Goal: Task Accomplishment & Management: Manage account settings

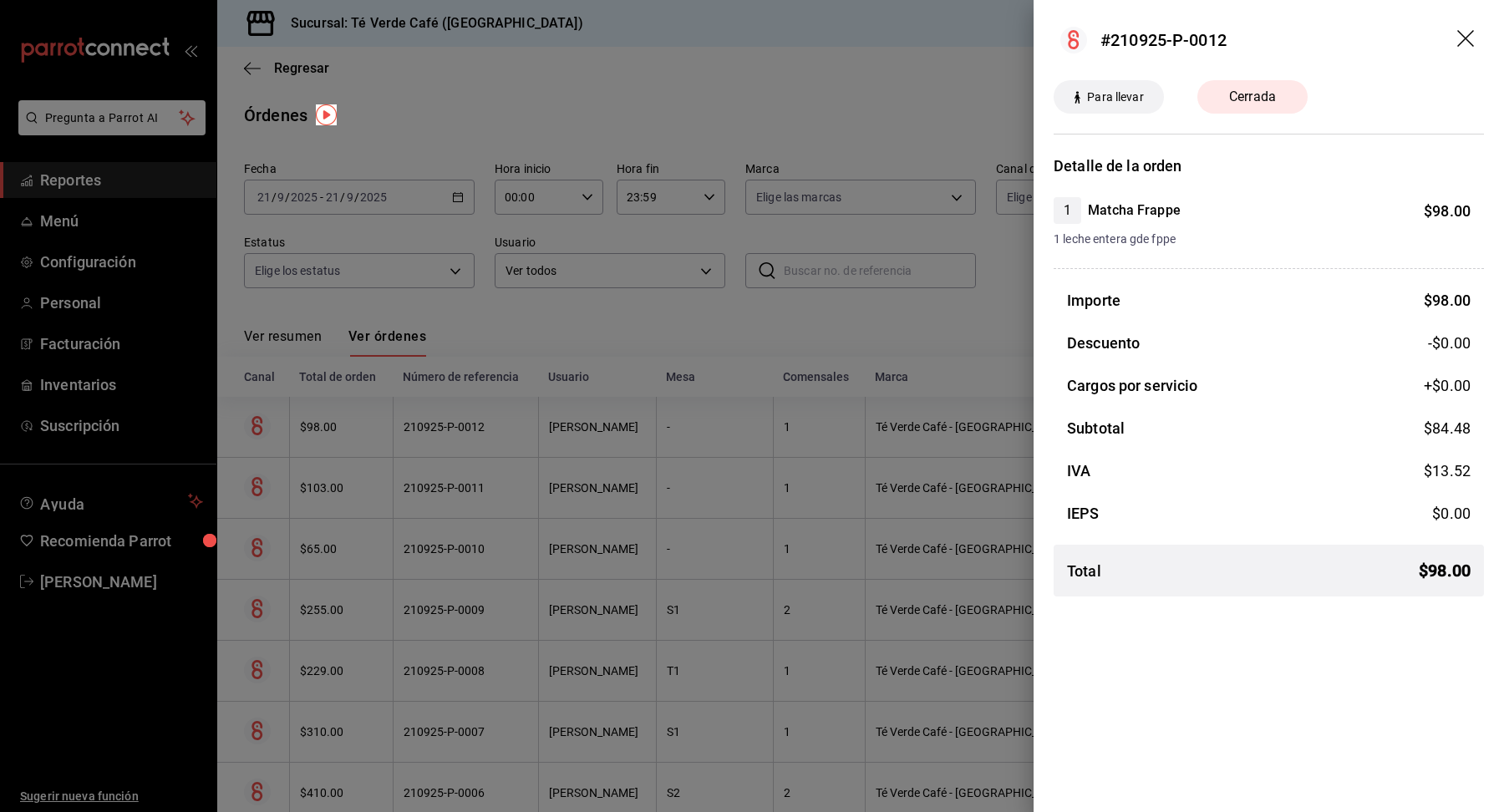
scroll to position [19386, 0]
click at [1461, 36] on icon "drag" at bounding box center [1467, 40] width 20 height 20
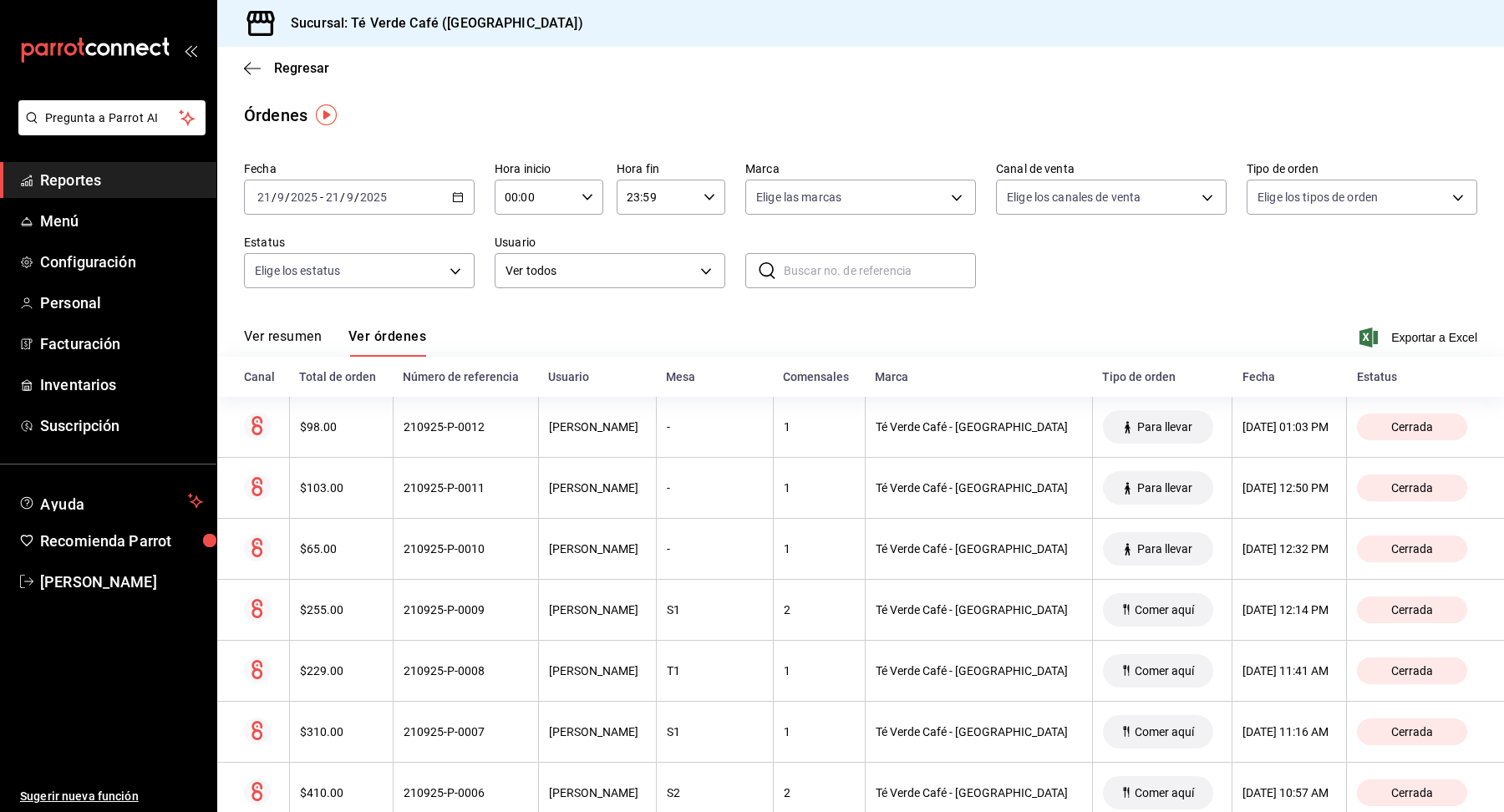
click at [79, 186] on span "Reportes" at bounding box center [121, 179] width 163 height 23
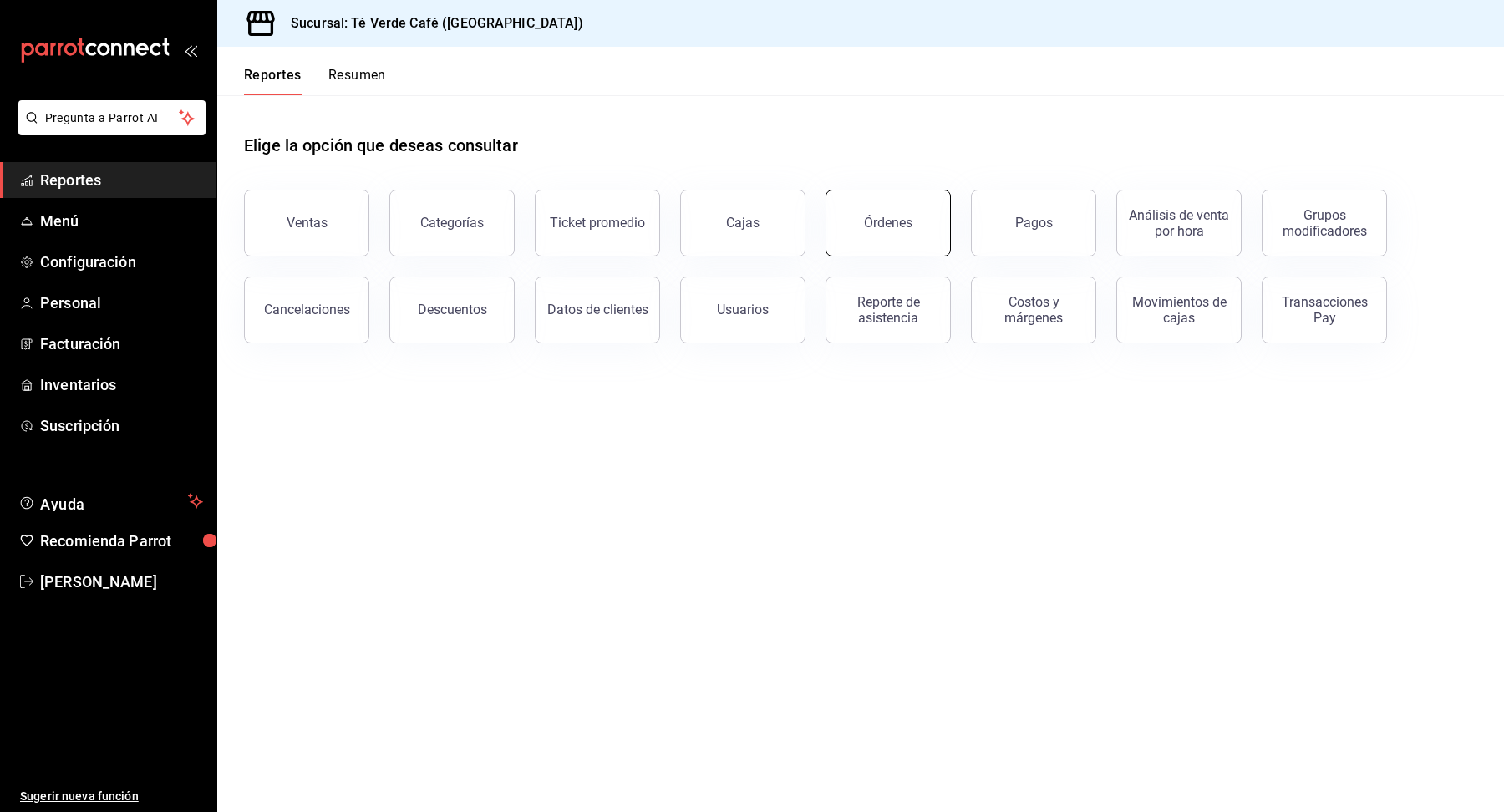
click at [911, 219] on button "Órdenes" at bounding box center [888, 223] width 125 height 67
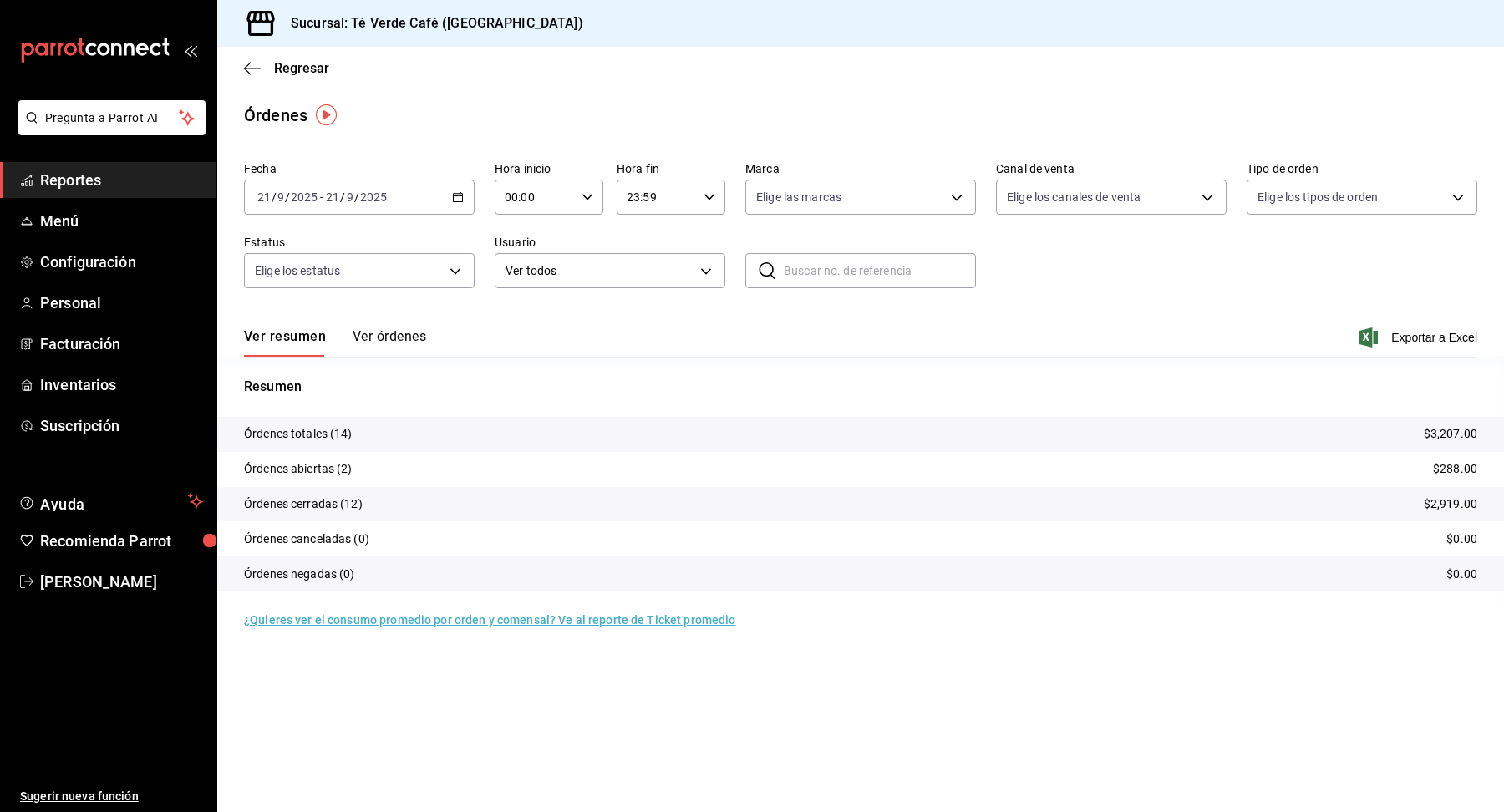
click at [398, 336] on button "Ver órdenes" at bounding box center [389, 342] width 74 height 29
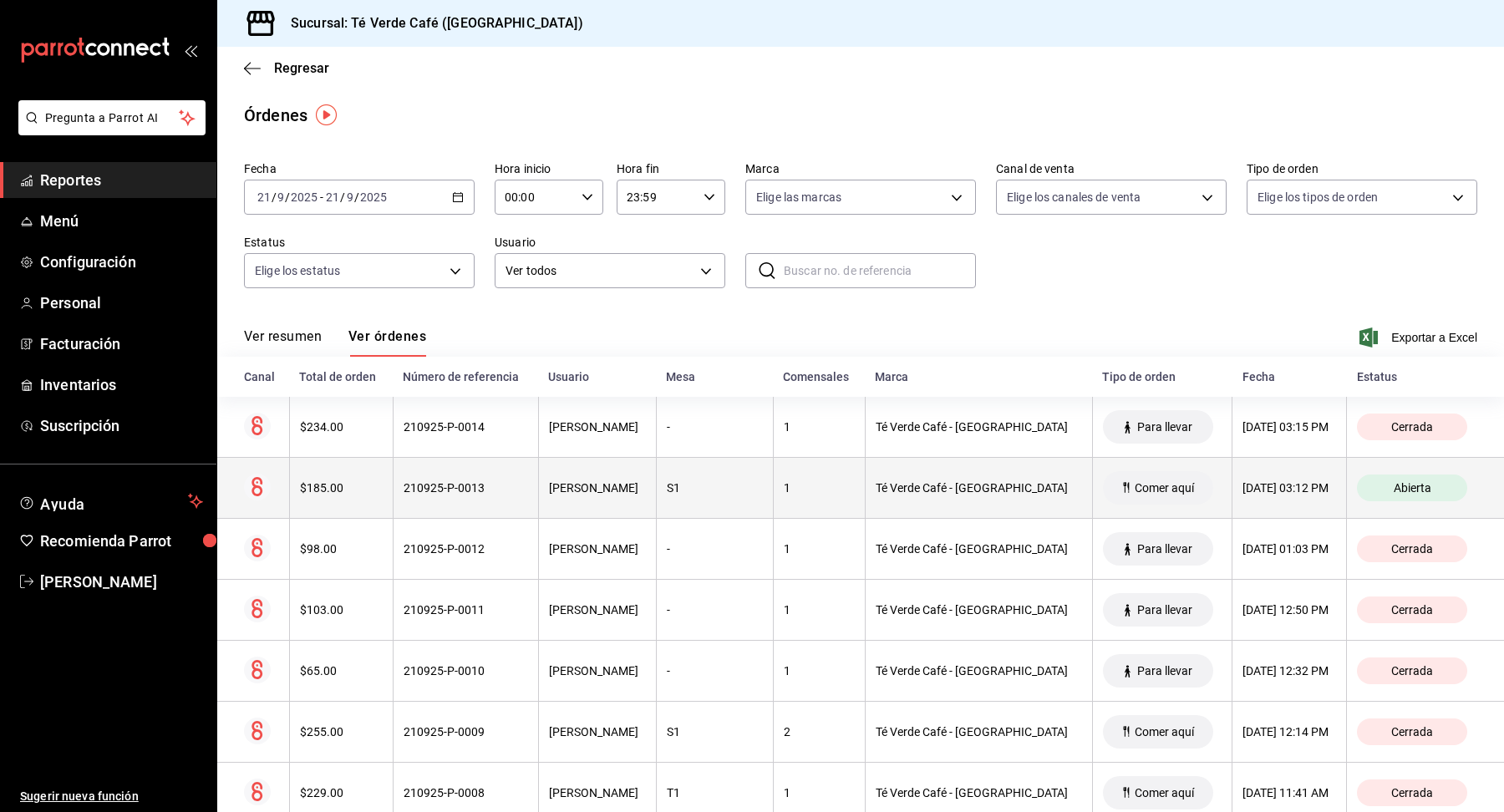
click at [346, 486] on div "$185.00" at bounding box center [341, 487] width 83 height 14
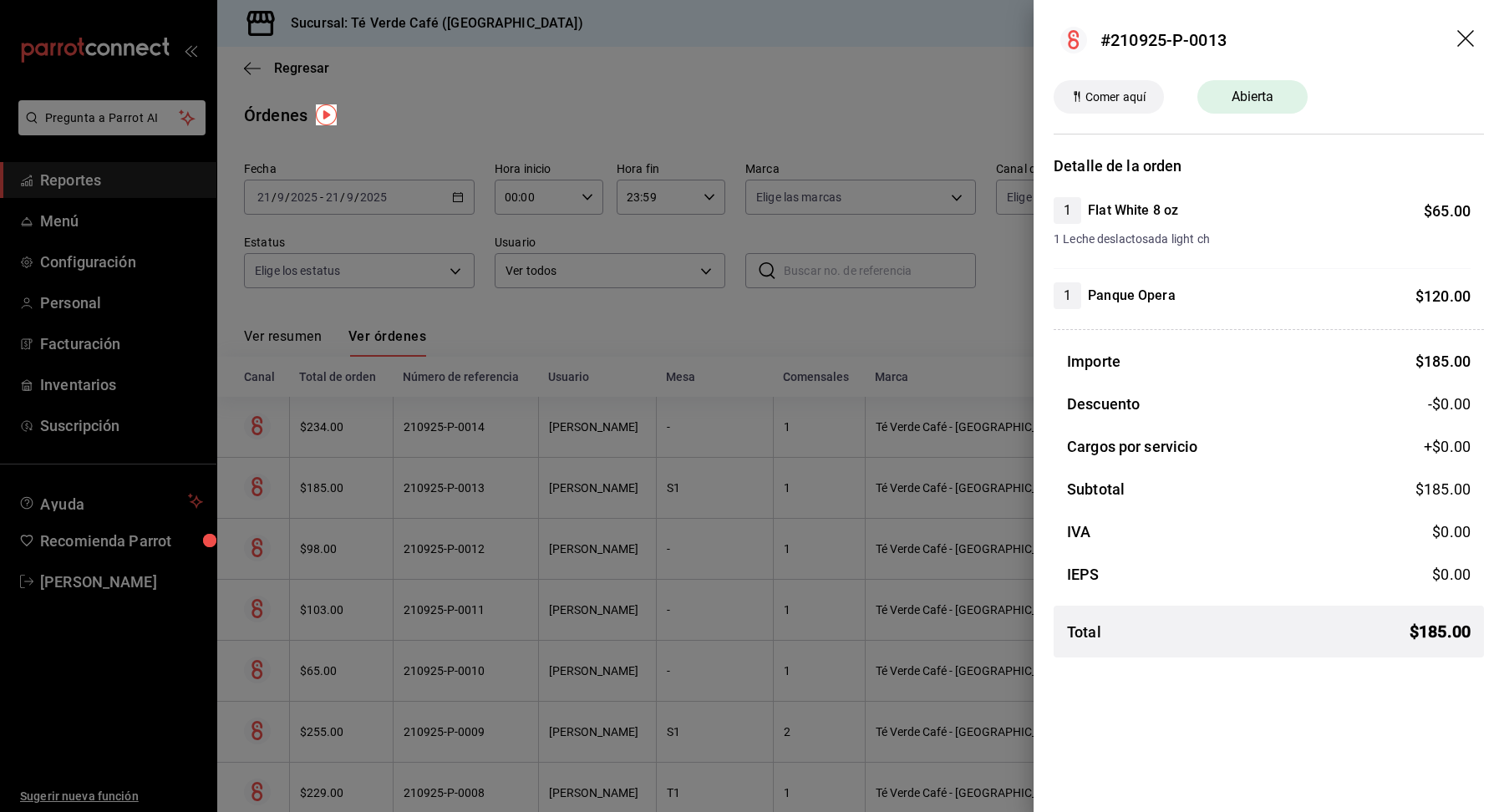
click at [1464, 38] on icon "drag" at bounding box center [1465, 39] width 17 height 17
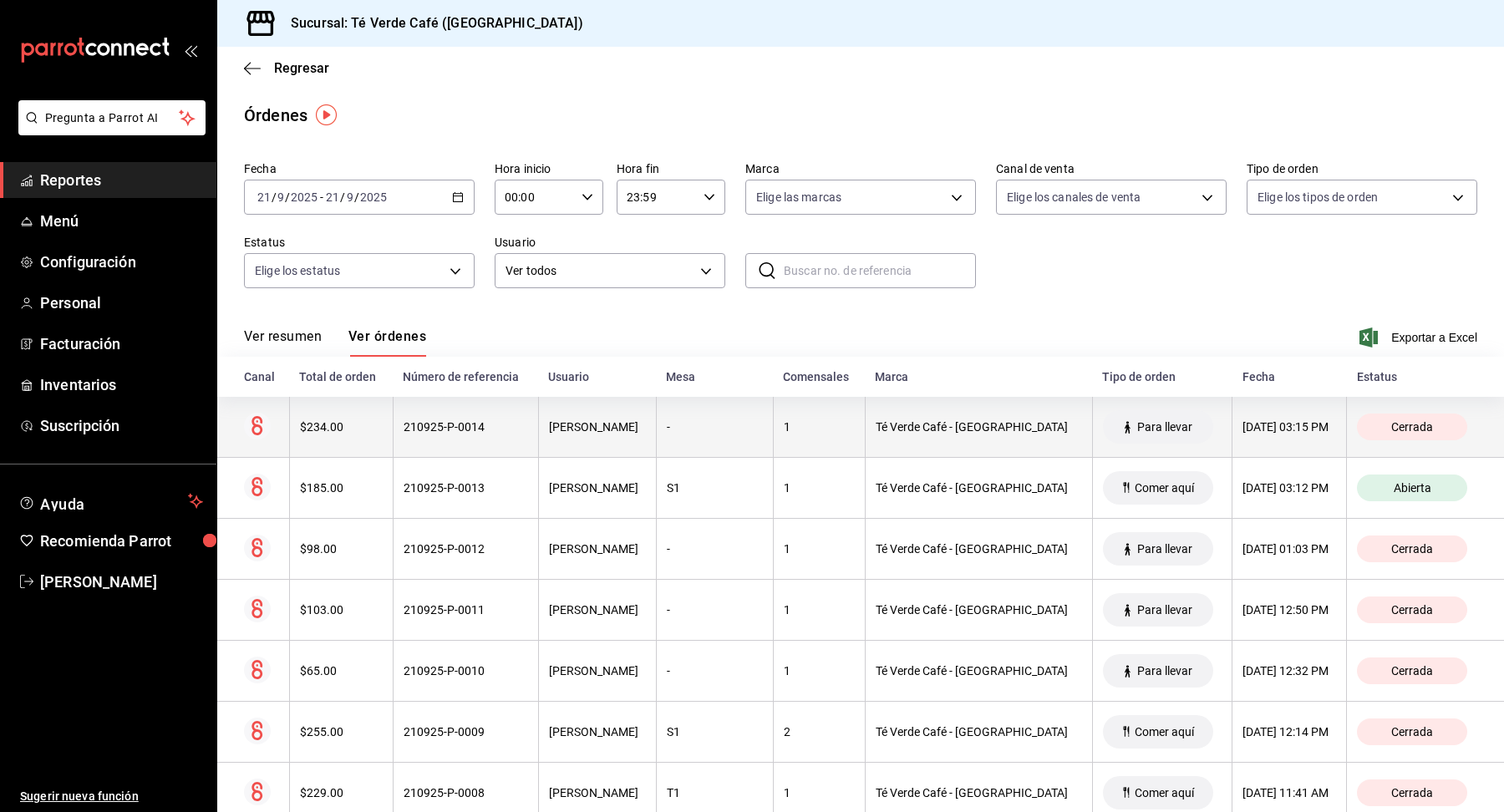
click at [325, 420] on div "$234.00" at bounding box center [341, 427] width 83 height 14
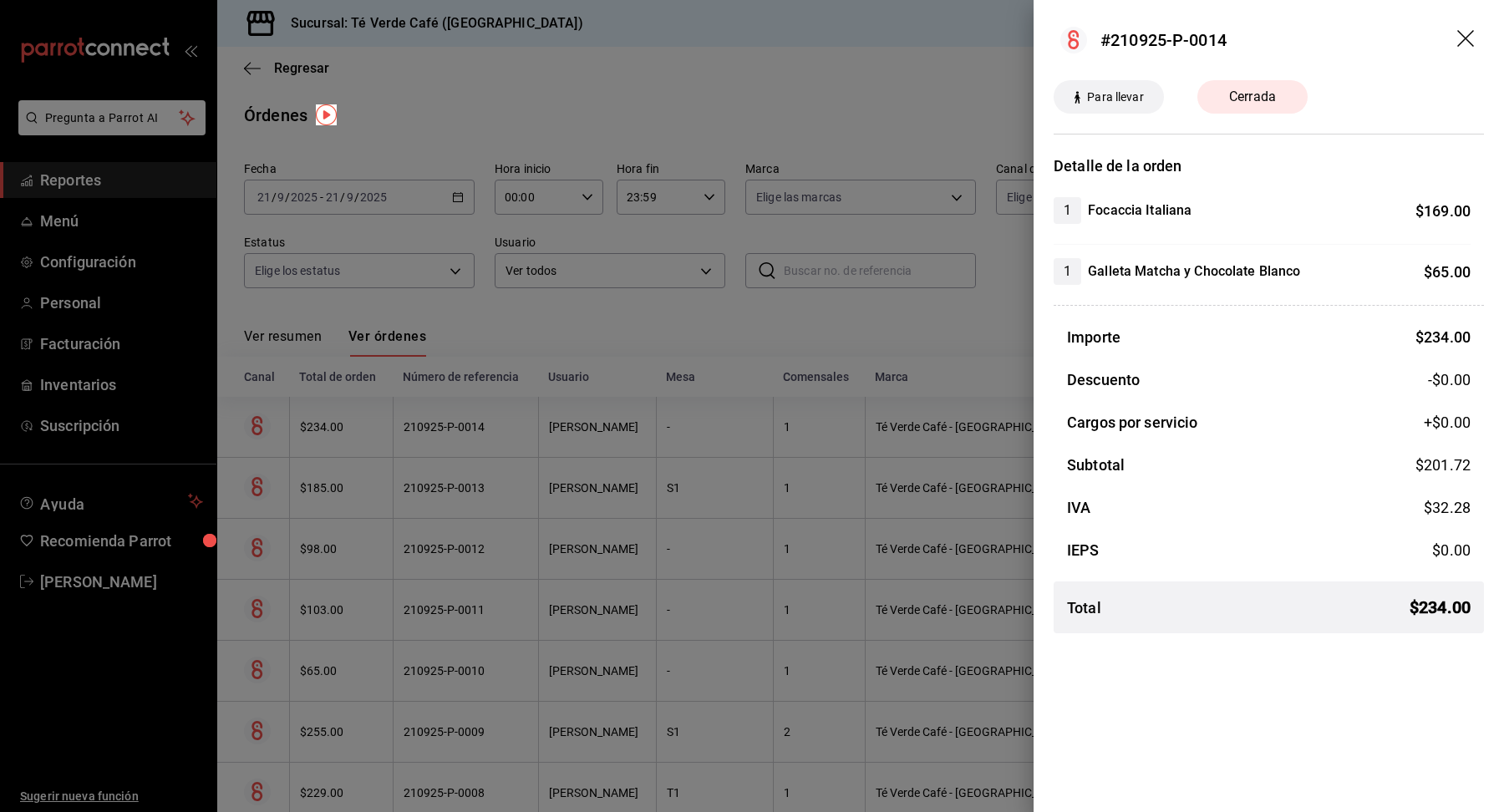
click at [1474, 42] on icon "drag" at bounding box center [1467, 40] width 20 height 20
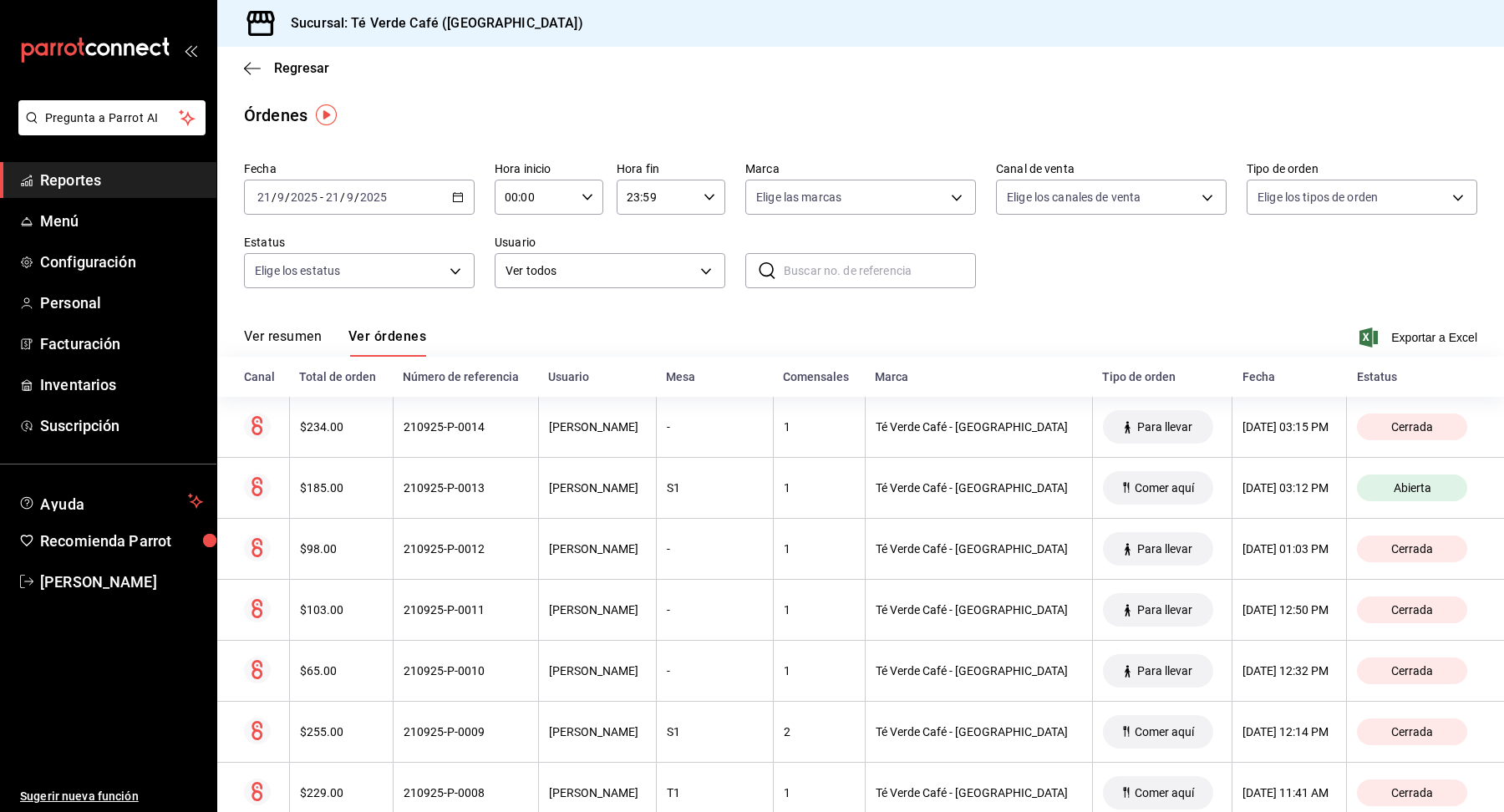
click at [63, 179] on span "Reportes" at bounding box center [121, 179] width 163 height 23
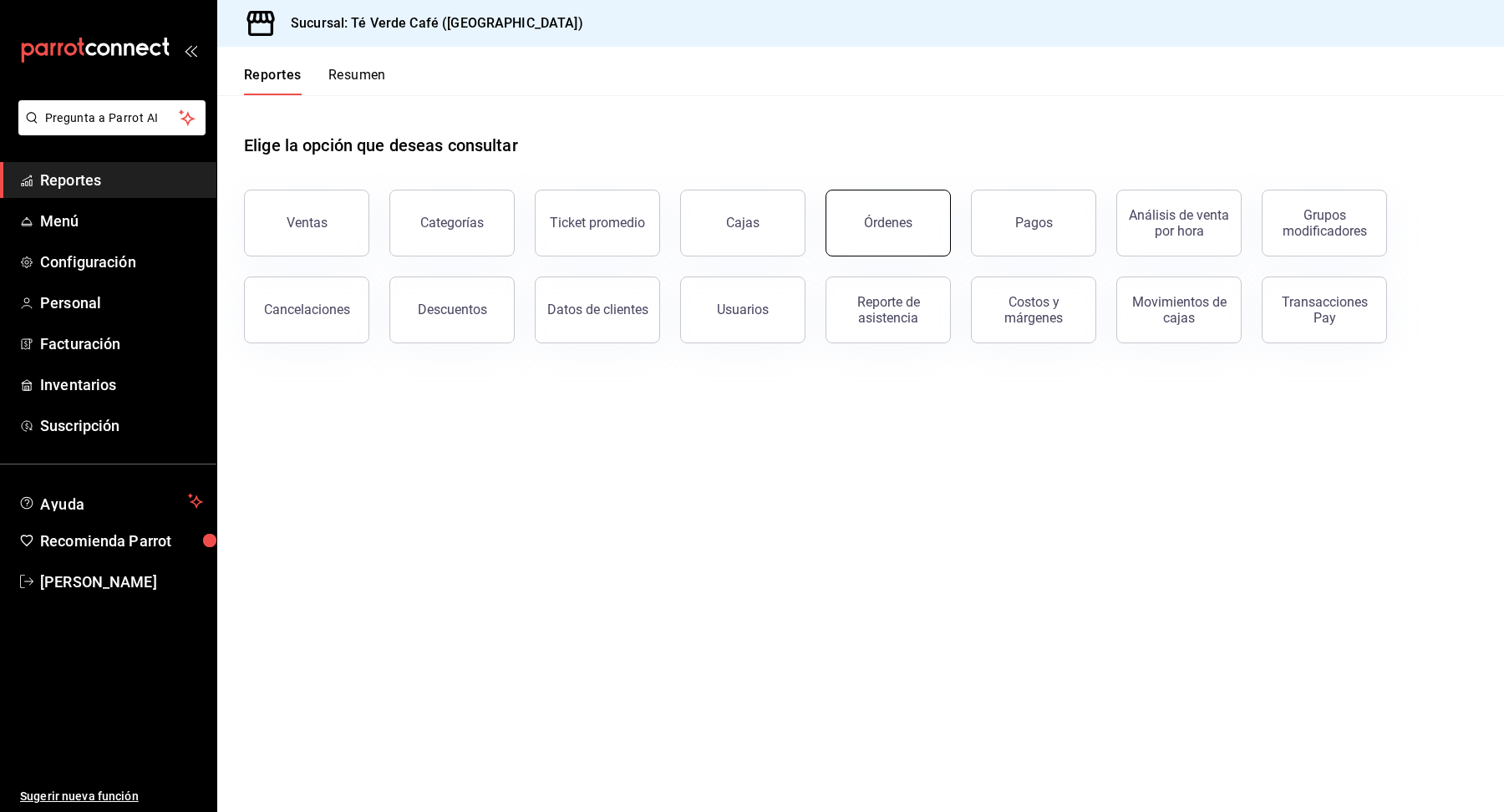
click at [922, 234] on button "Órdenes" at bounding box center [888, 223] width 125 height 67
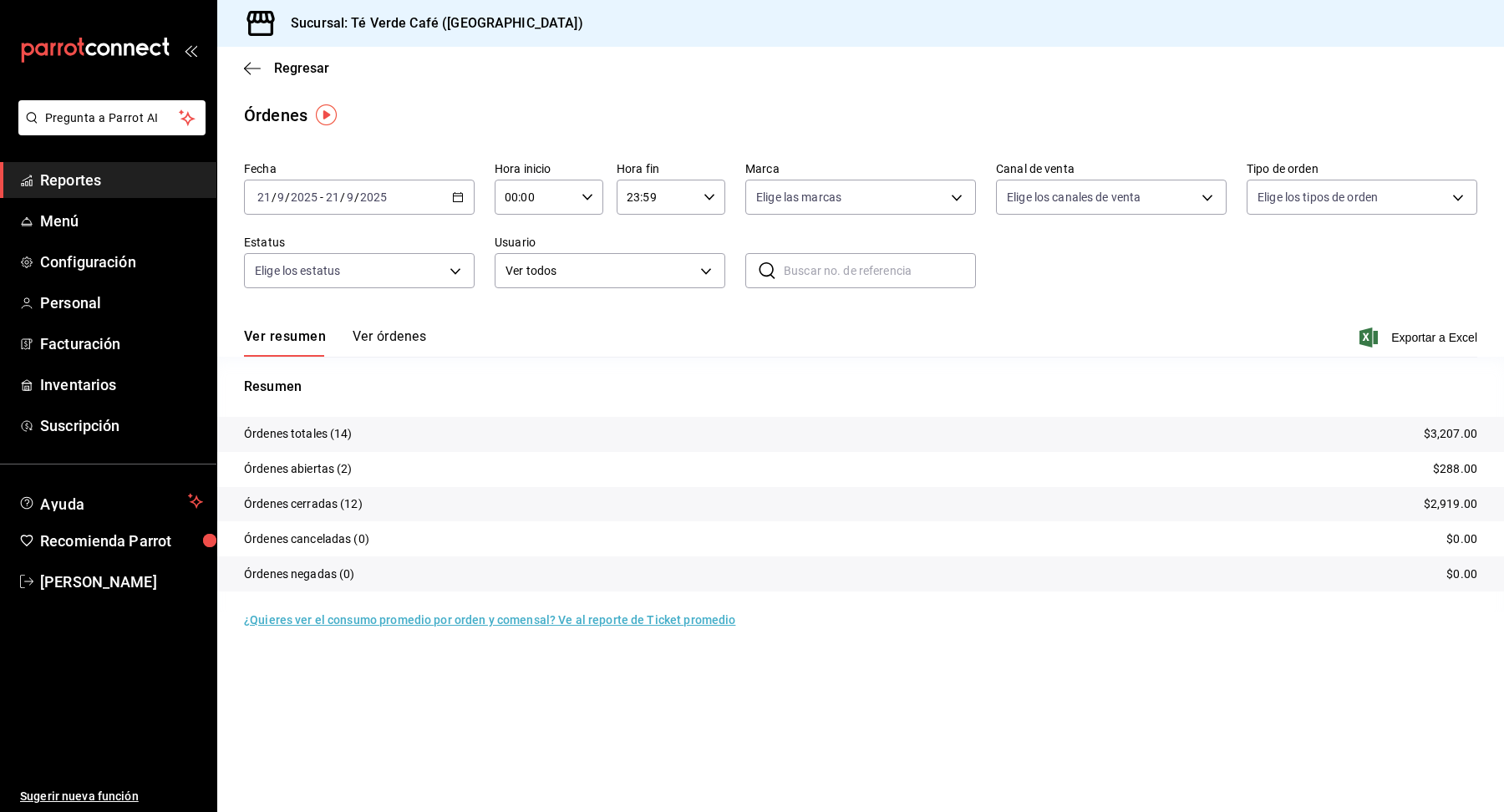
click at [96, 178] on span "Reportes" at bounding box center [121, 179] width 163 height 23
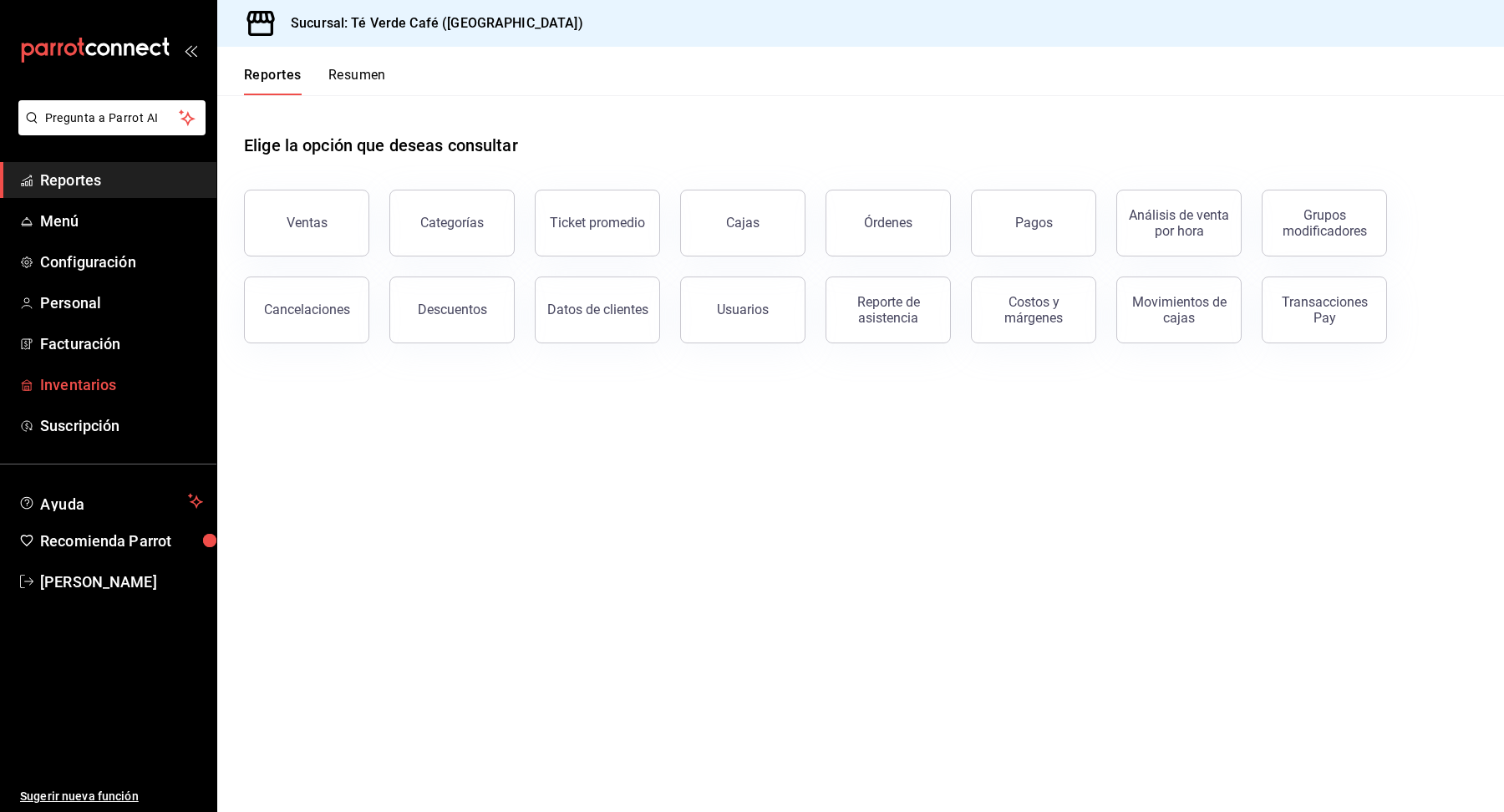
click at [76, 391] on span "Inventarios" at bounding box center [121, 384] width 163 height 23
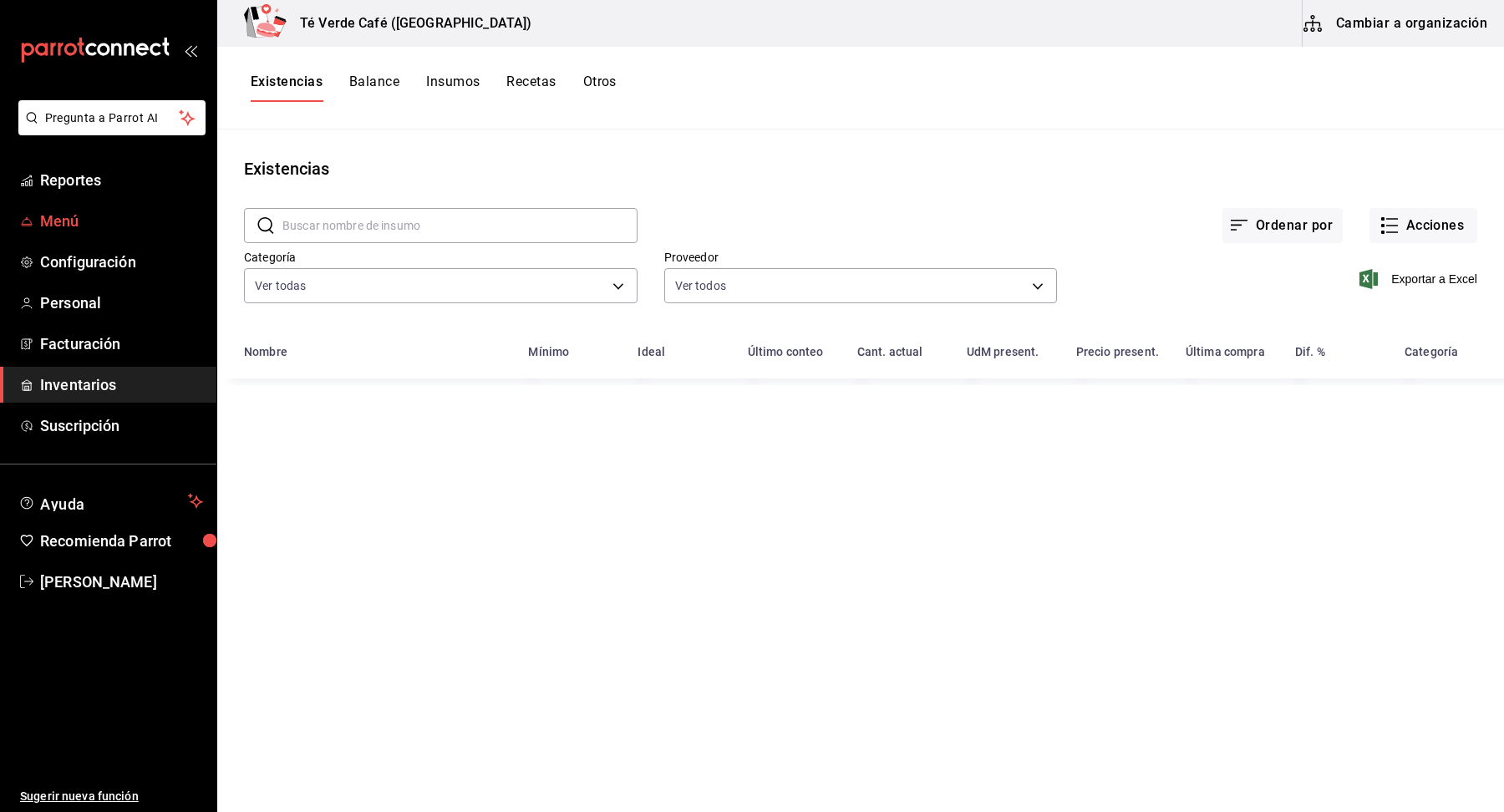
click at [72, 216] on span "Menú" at bounding box center [121, 221] width 163 height 23
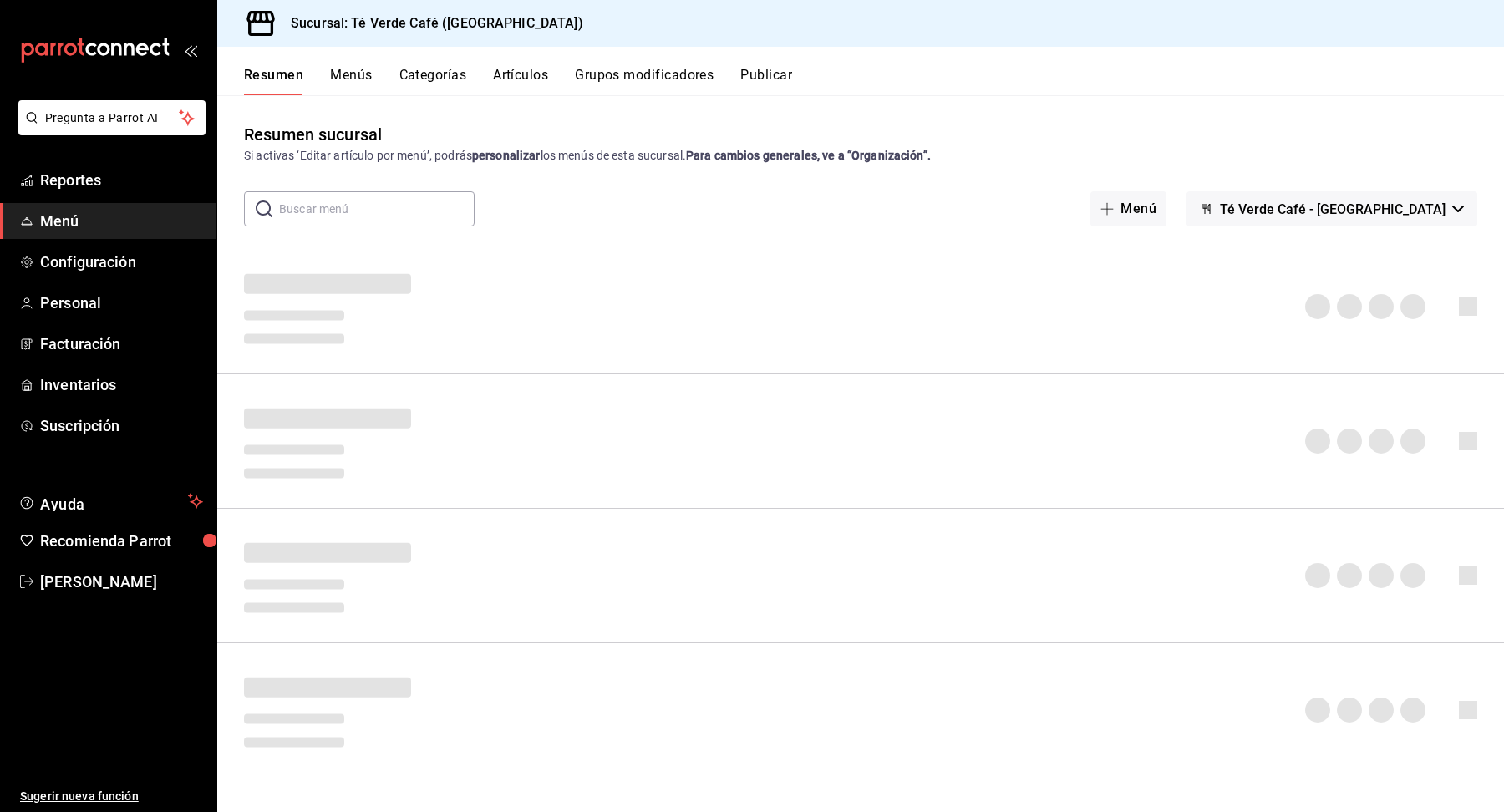
click at [515, 72] on button "Artículos" at bounding box center [521, 81] width 55 height 29
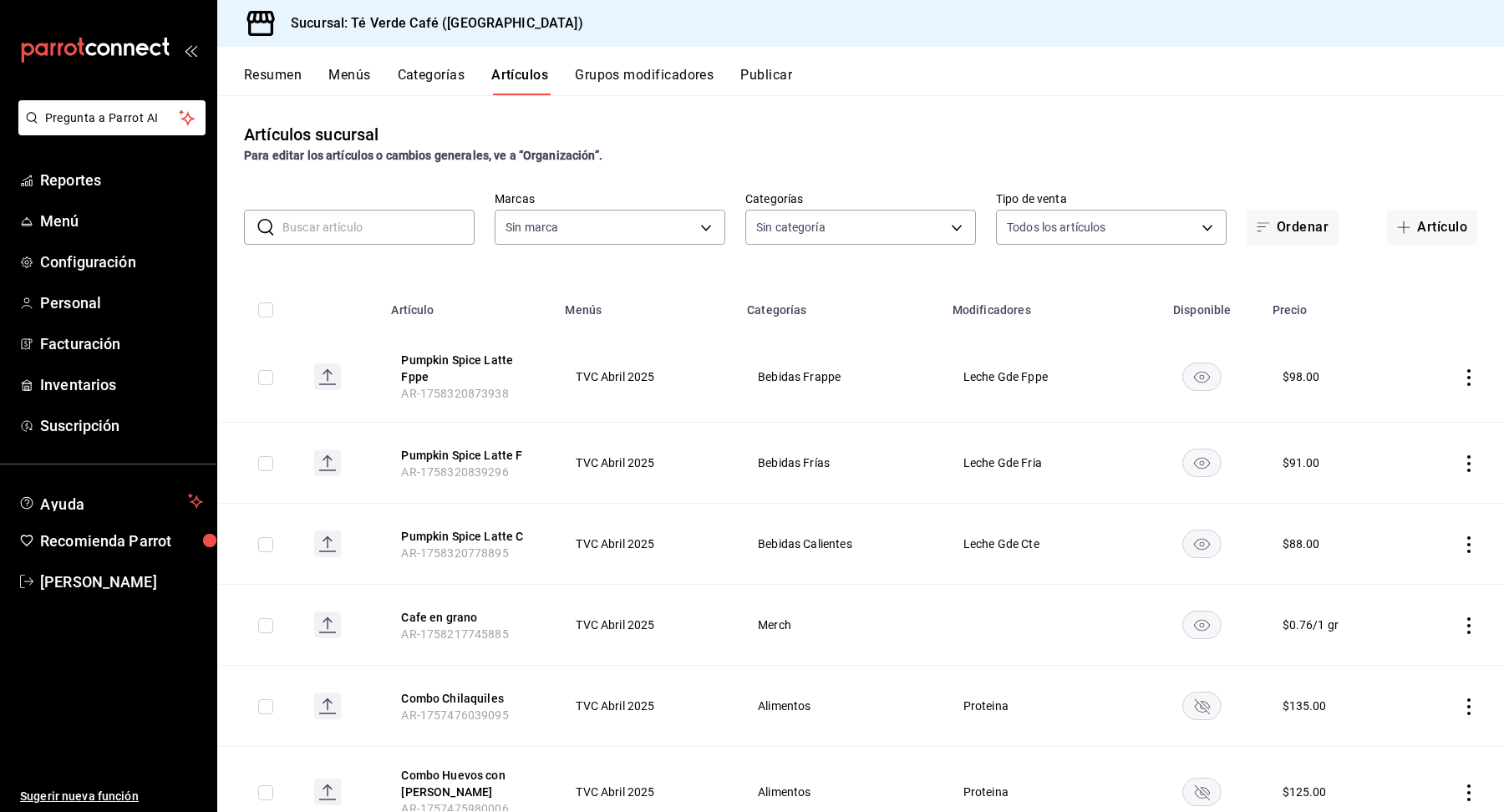
click at [351, 232] on input "text" at bounding box center [378, 227] width 192 height 33
type input "6fc907ff-7848-4a3d-b16b-9cad58542d85,1c9e82c1-e471-42d2-924a-180d1d8fd30c,af3a7…"
type input "758a6f1e-0dac-4099-973a-2f8b6b85c5fc"
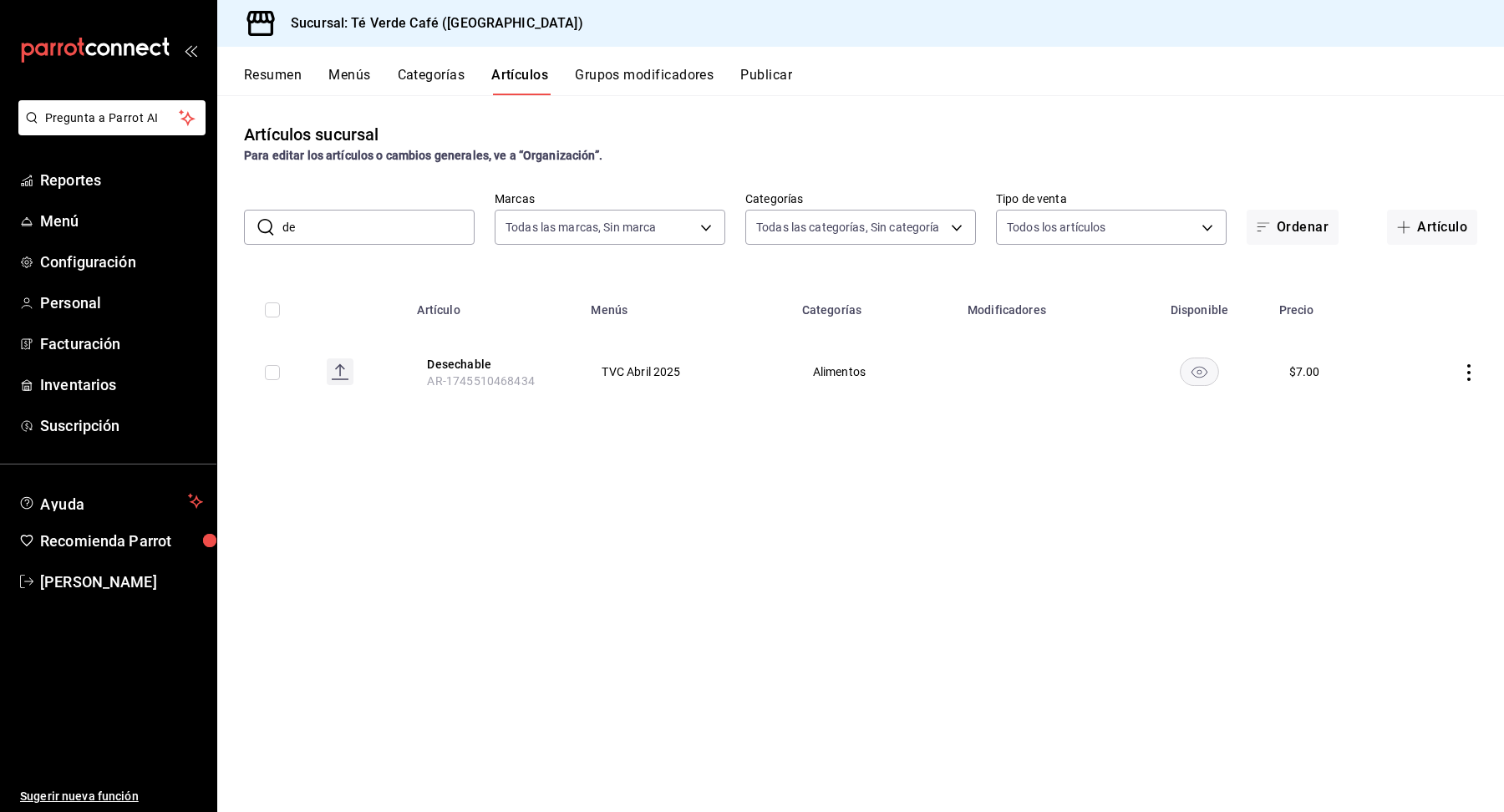
type input "d"
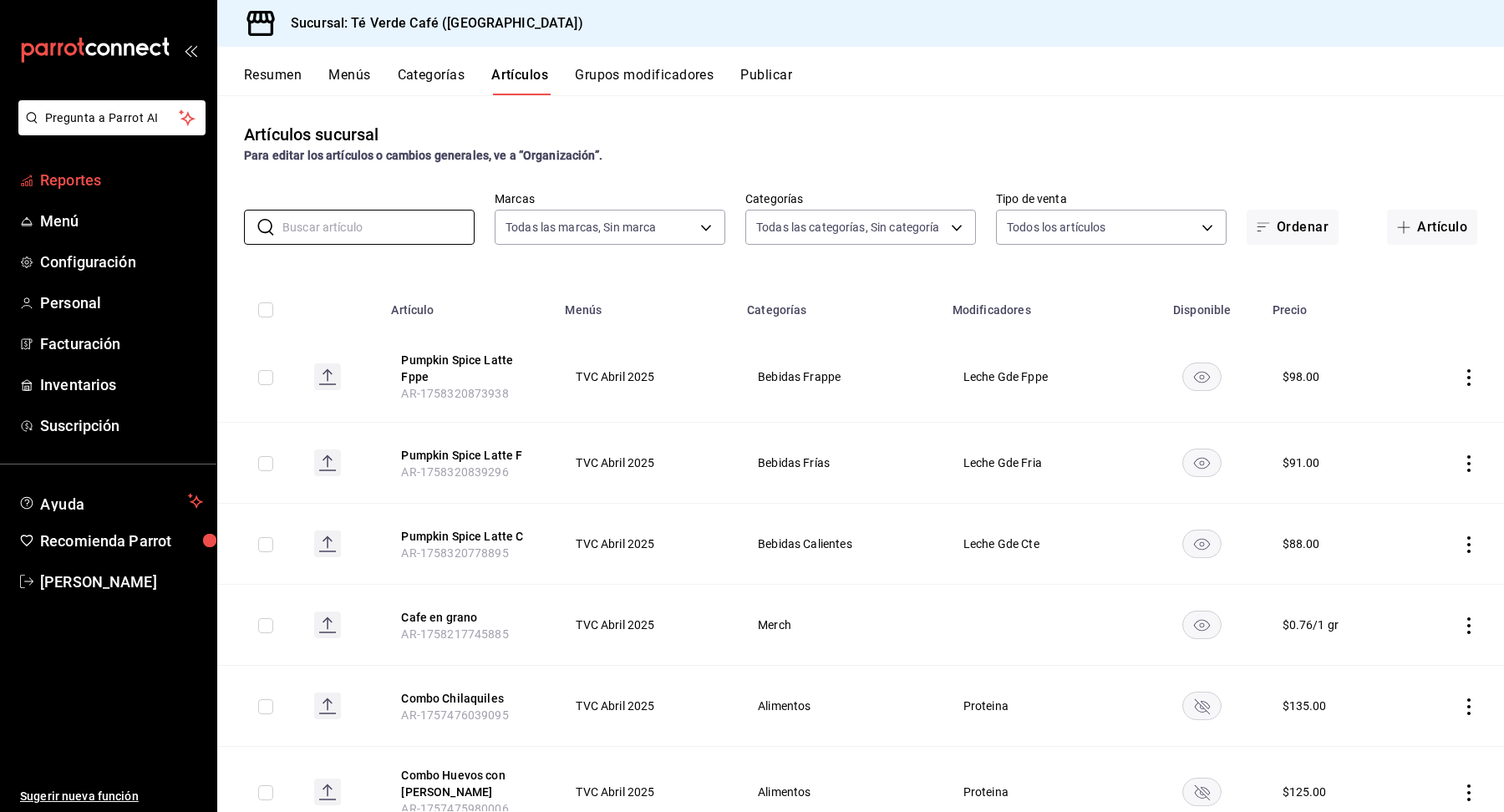
click at [86, 186] on span "Reportes" at bounding box center [121, 179] width 163 height 23
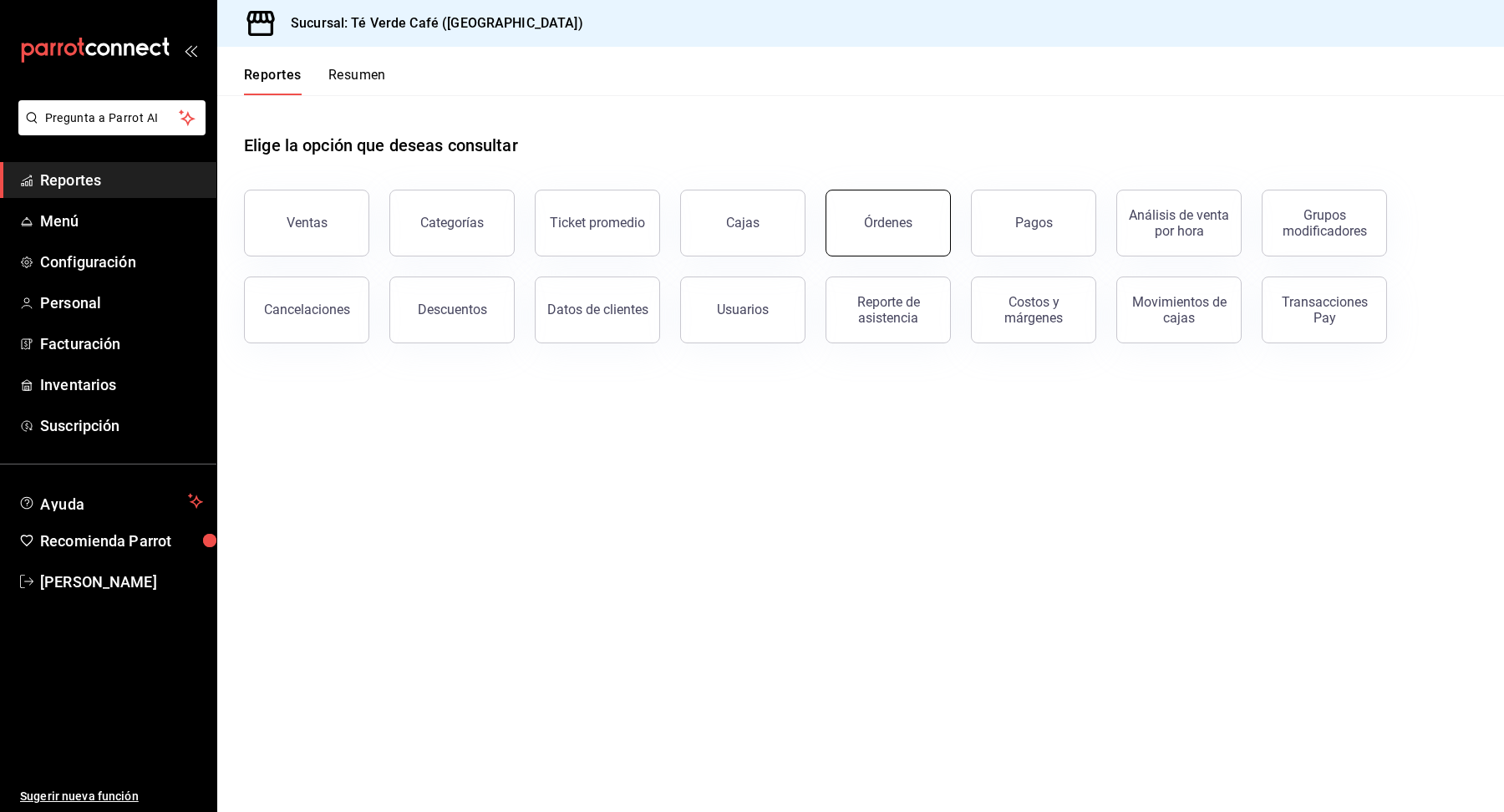
click at [908, 223] on div "Órdenes" at bounding box center [888, 222] width 49 height 16
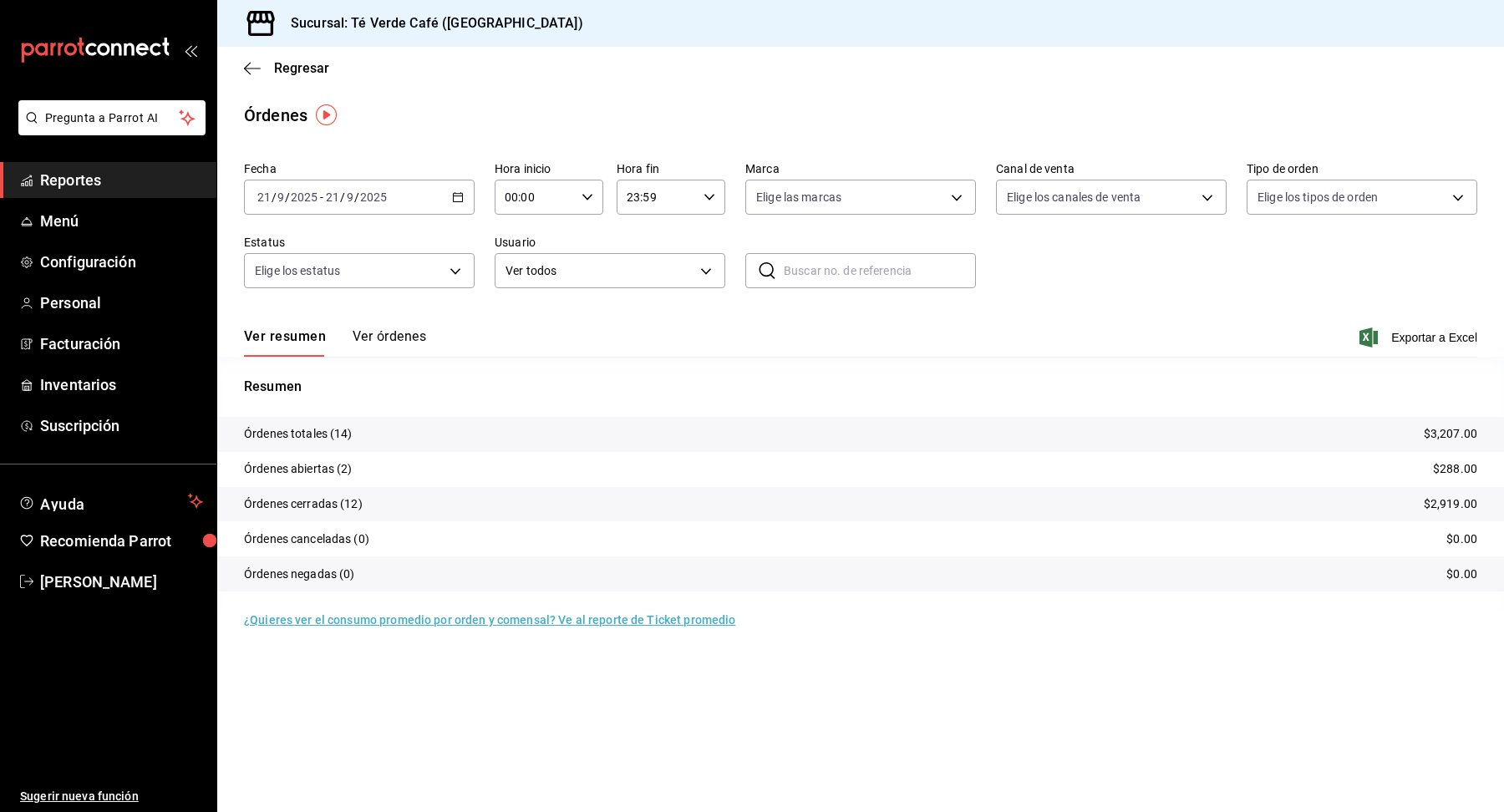
click at [401, 342] on button "Ver órdenes" at bounding box center [389, 342] width 74 height 29
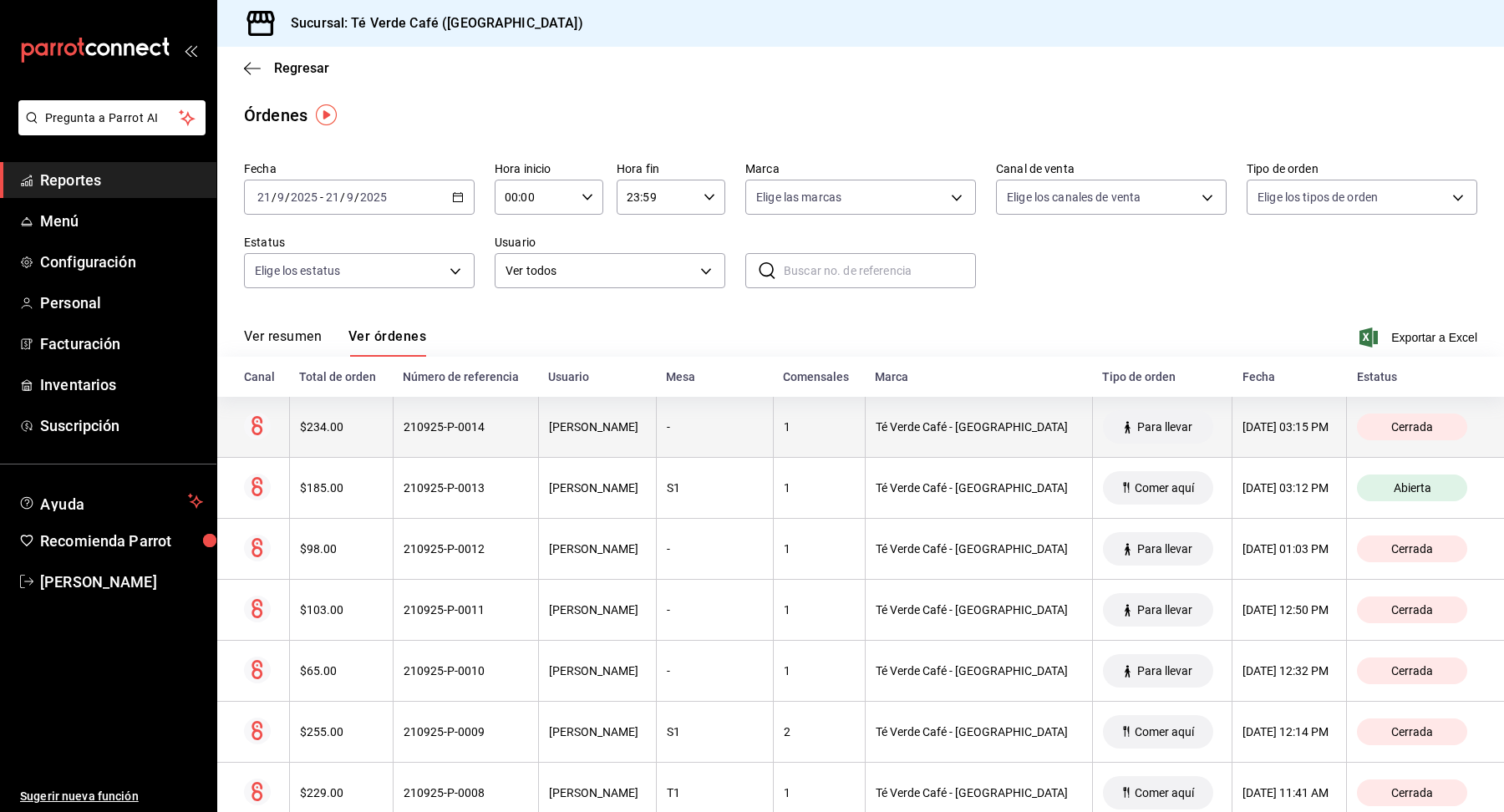
click at [324, 426] on div "$234.00" at bounding box center [341, 427] width 83 height 14
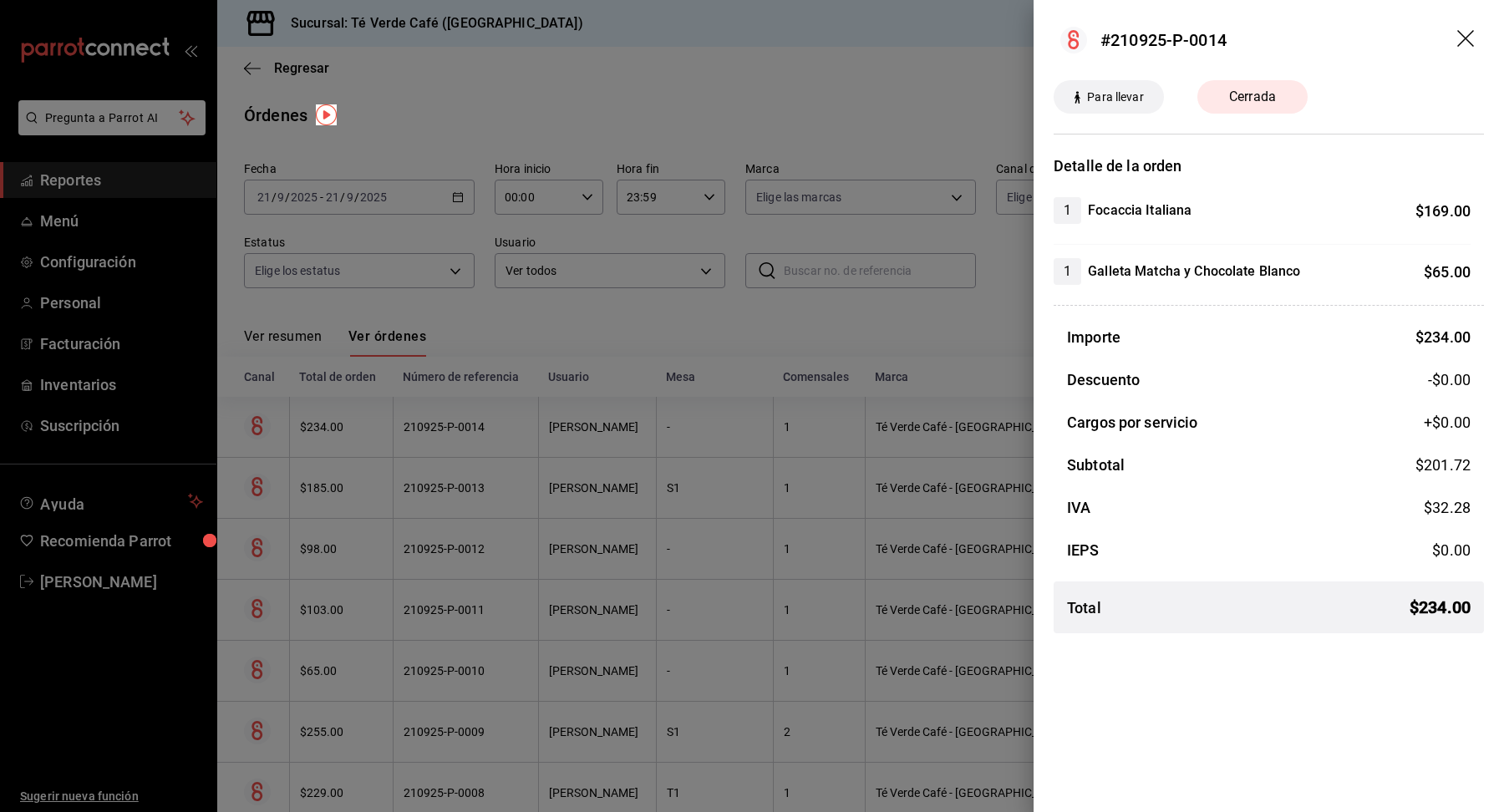
click at [1465, 41] on icon "drag" at bounding box center [1467, 40] width 20 height 20
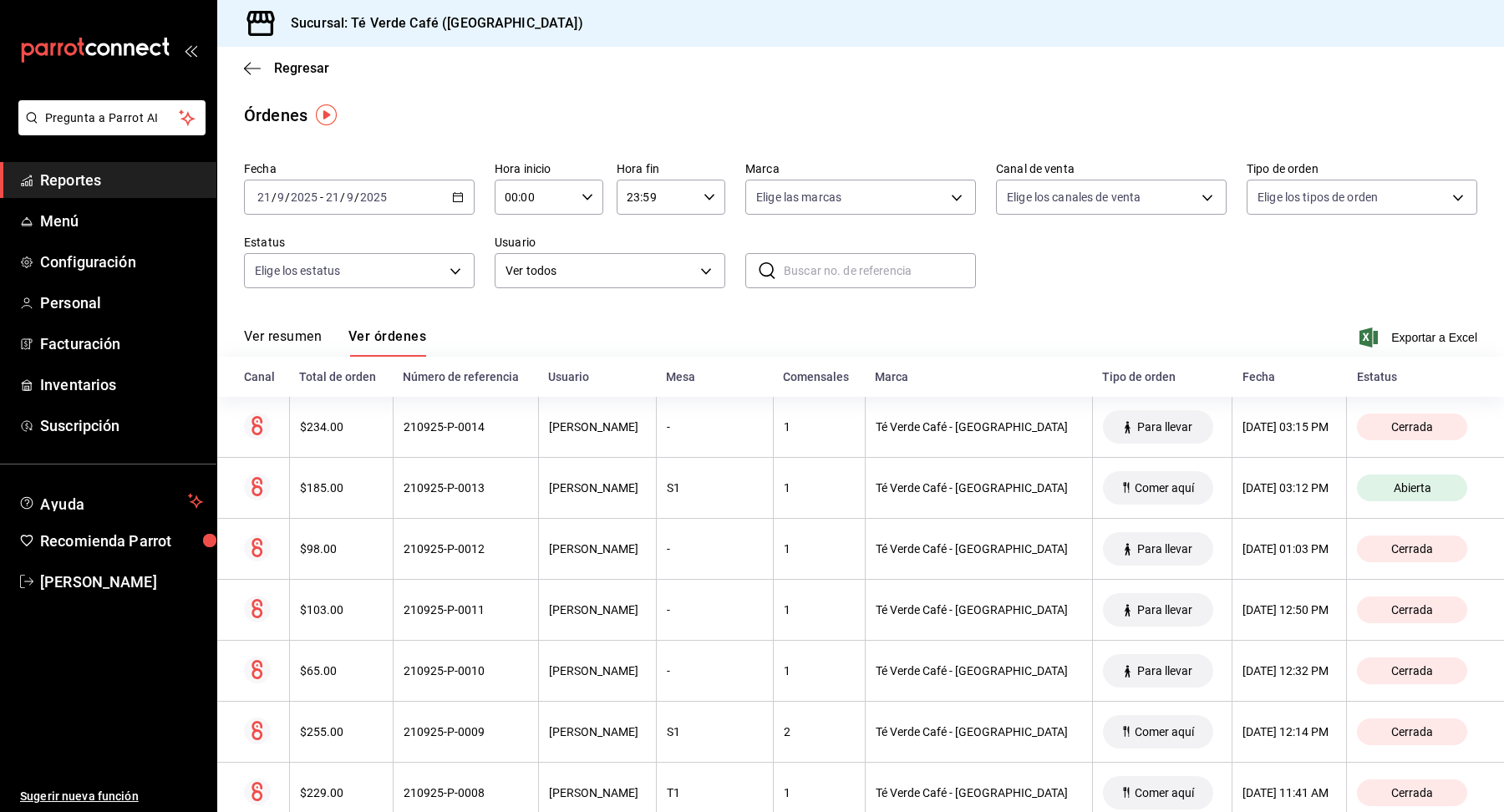
click at [259, 336] on button "Ver resumen" at bounding box center [282, 342] width 77 height 29
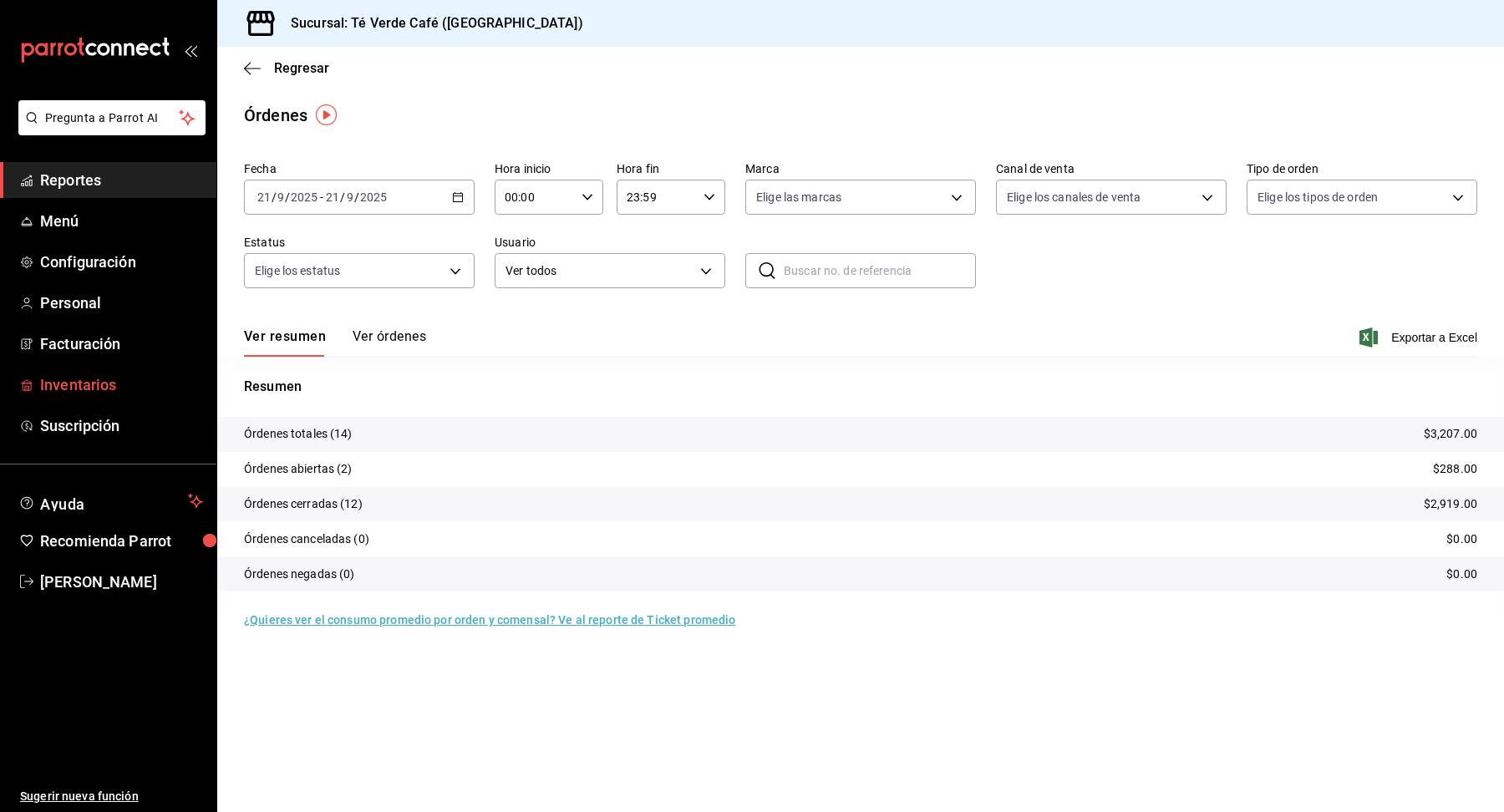
click at [83, 381] on span "Inventarios" at bounding box center [121, 384] width 163 height 23
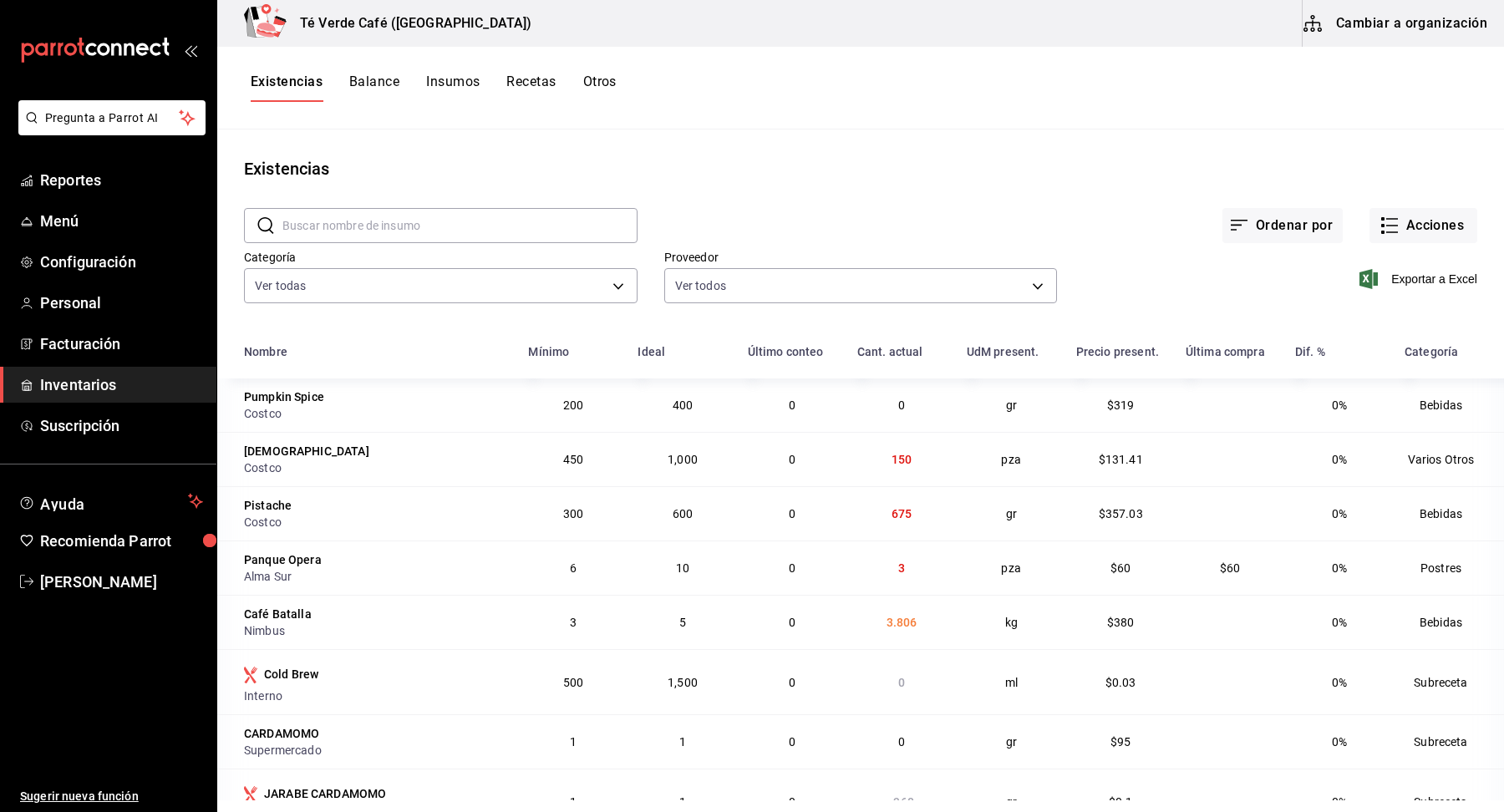
click at [386, 213] on input "text" at bounding box center [460, 225] width 355 height 33
type input "cacao"
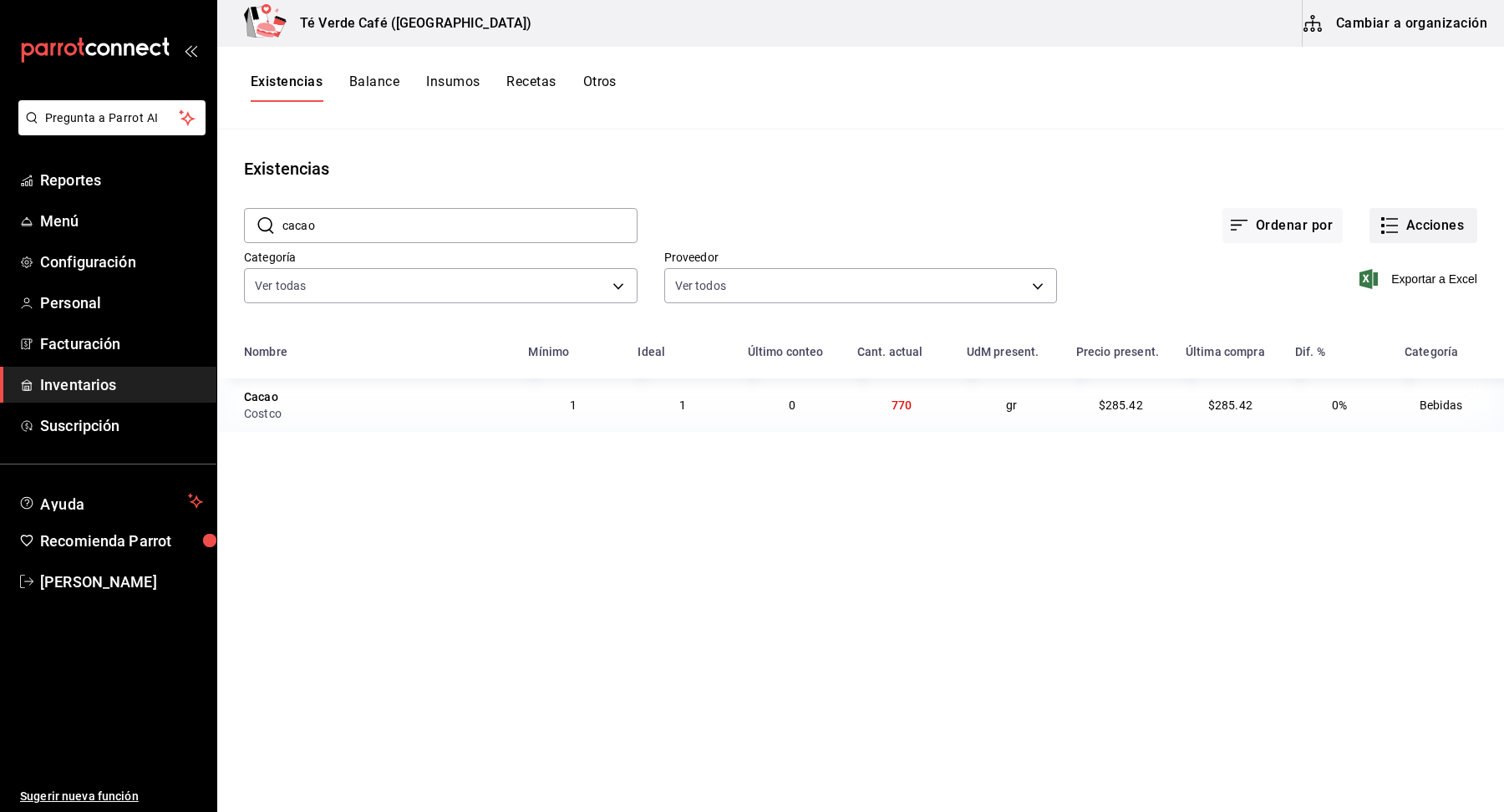
click at [1429, 234] on button "Acciones" at bounding box center [1423, 225] width 108 height 35
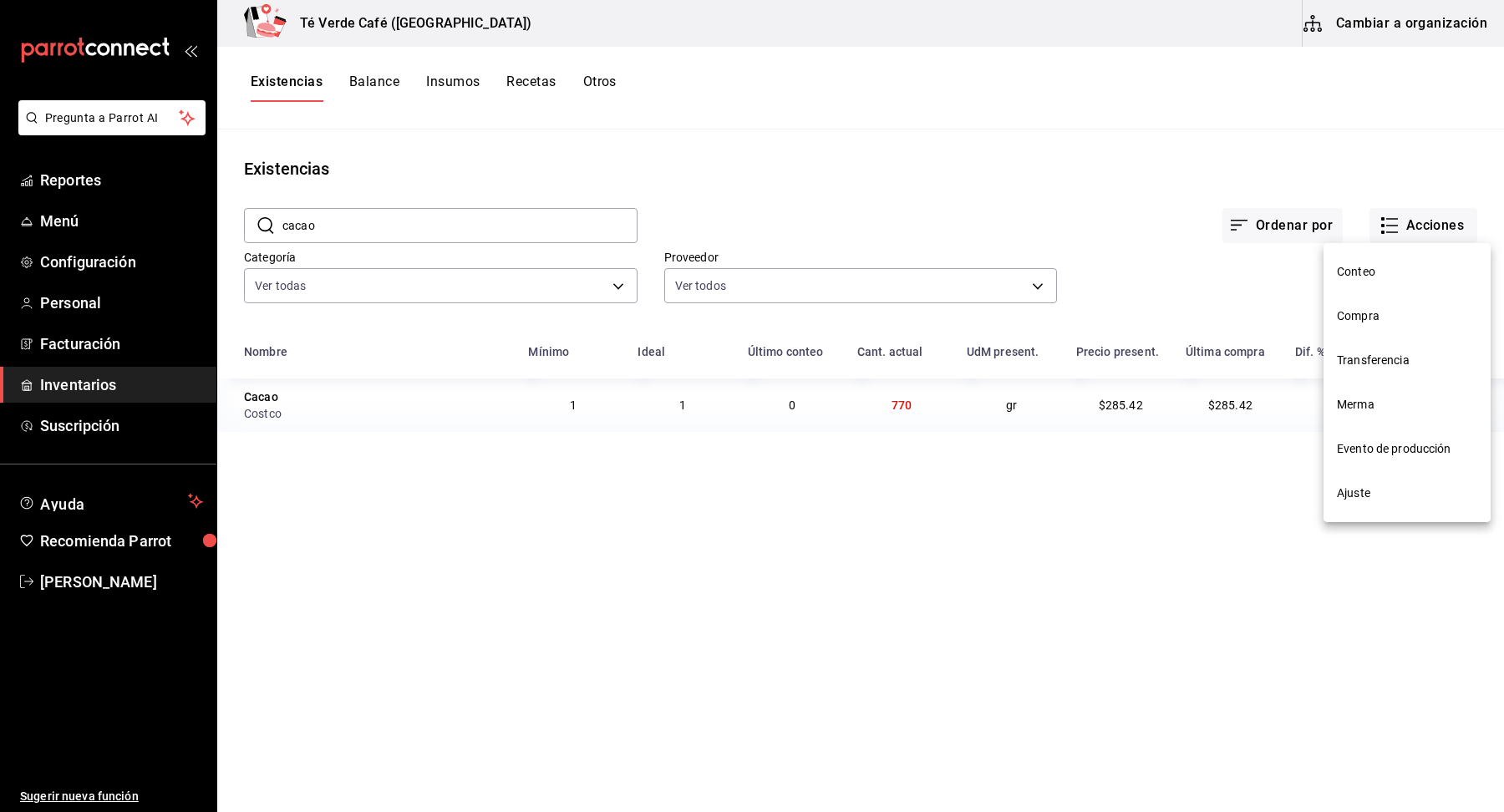
click at [1360, 493] on span "Ajuste" at bounding box center [1406, 493] width 141 height 17
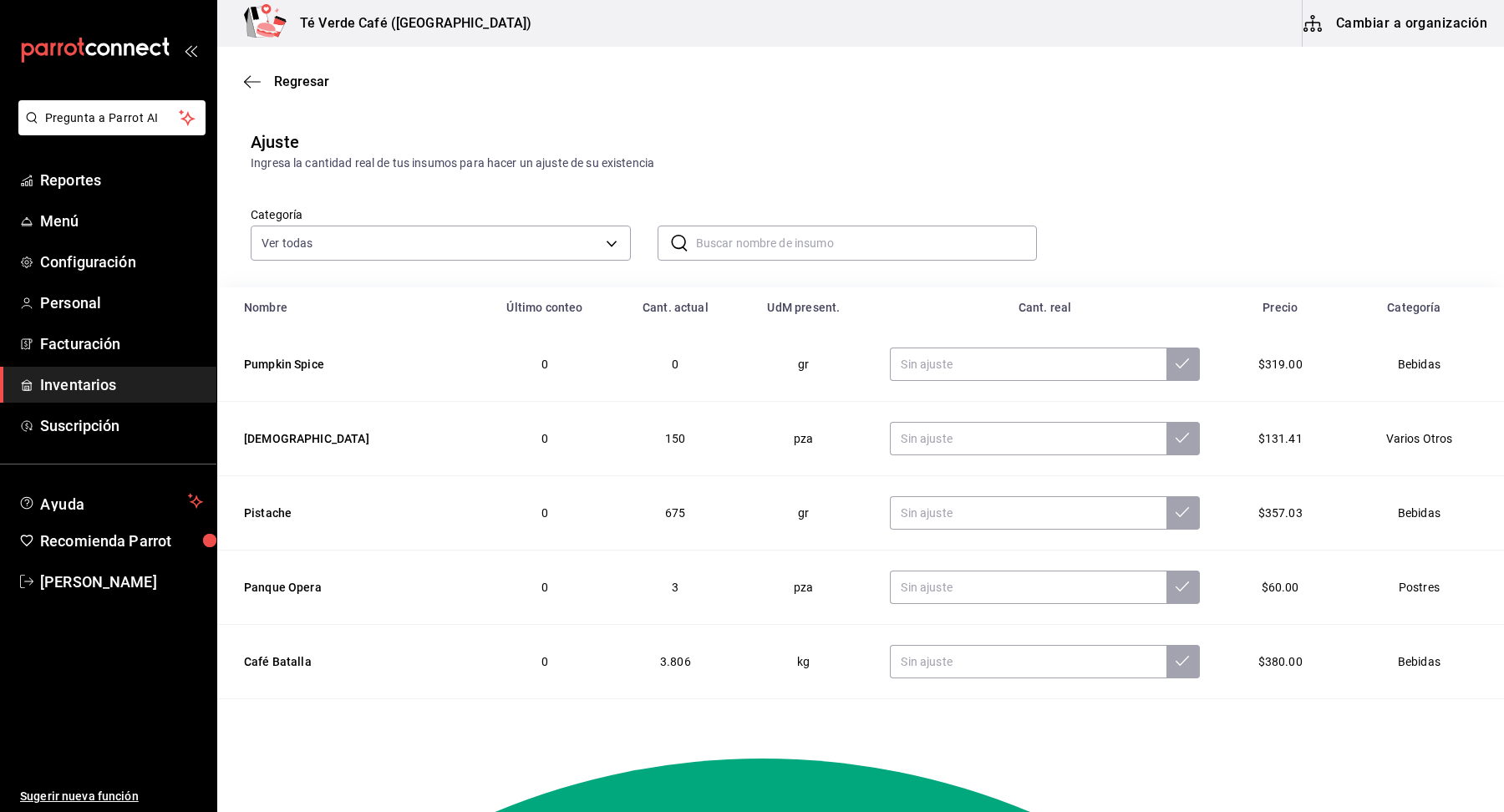
click at [831, 248] on input "text" at bounding box center [867, 243] width 341 height 33
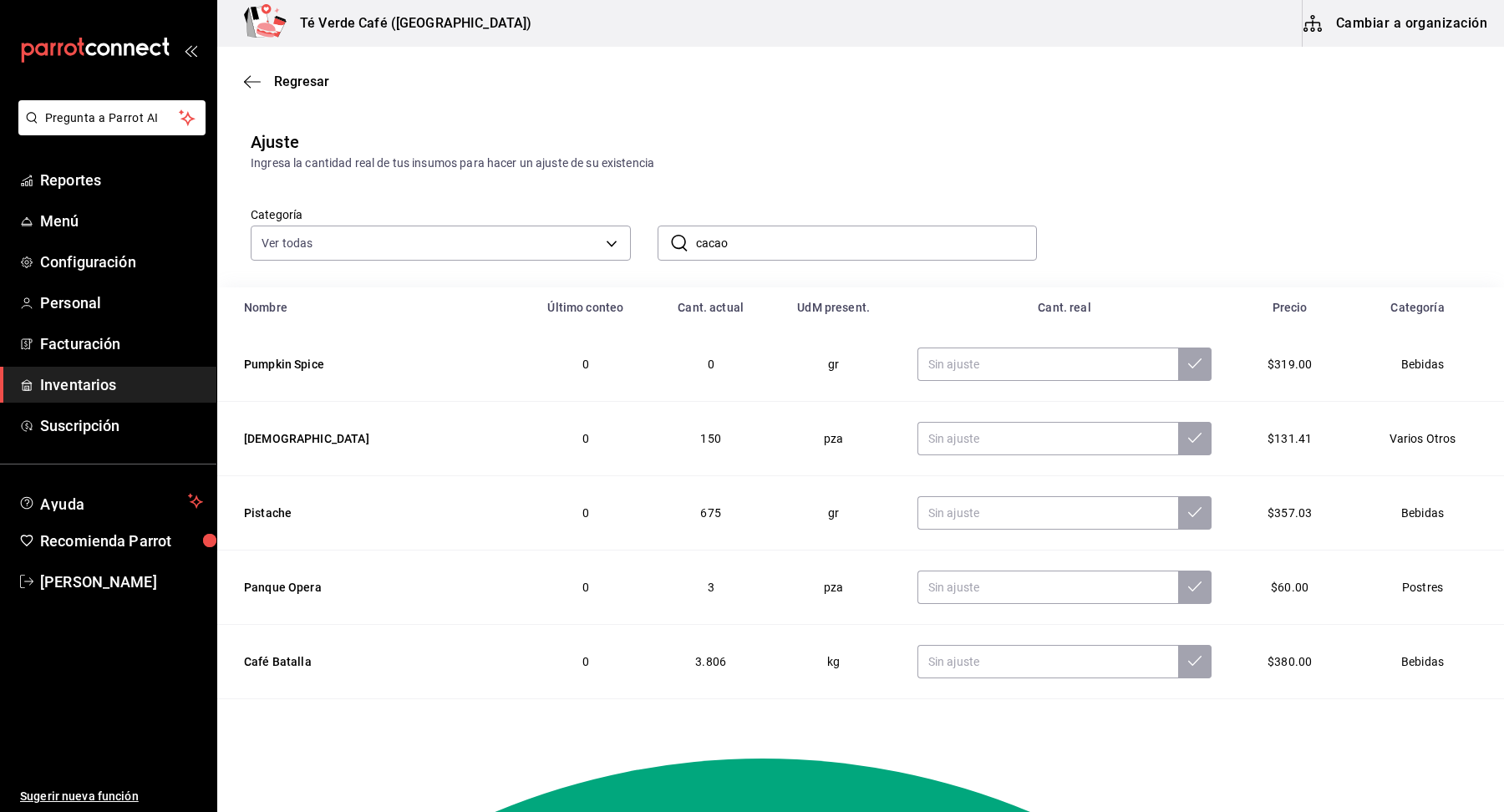
click at [868, 239] on input "cacao" at bounding box center [867, 243] width 341 height 33
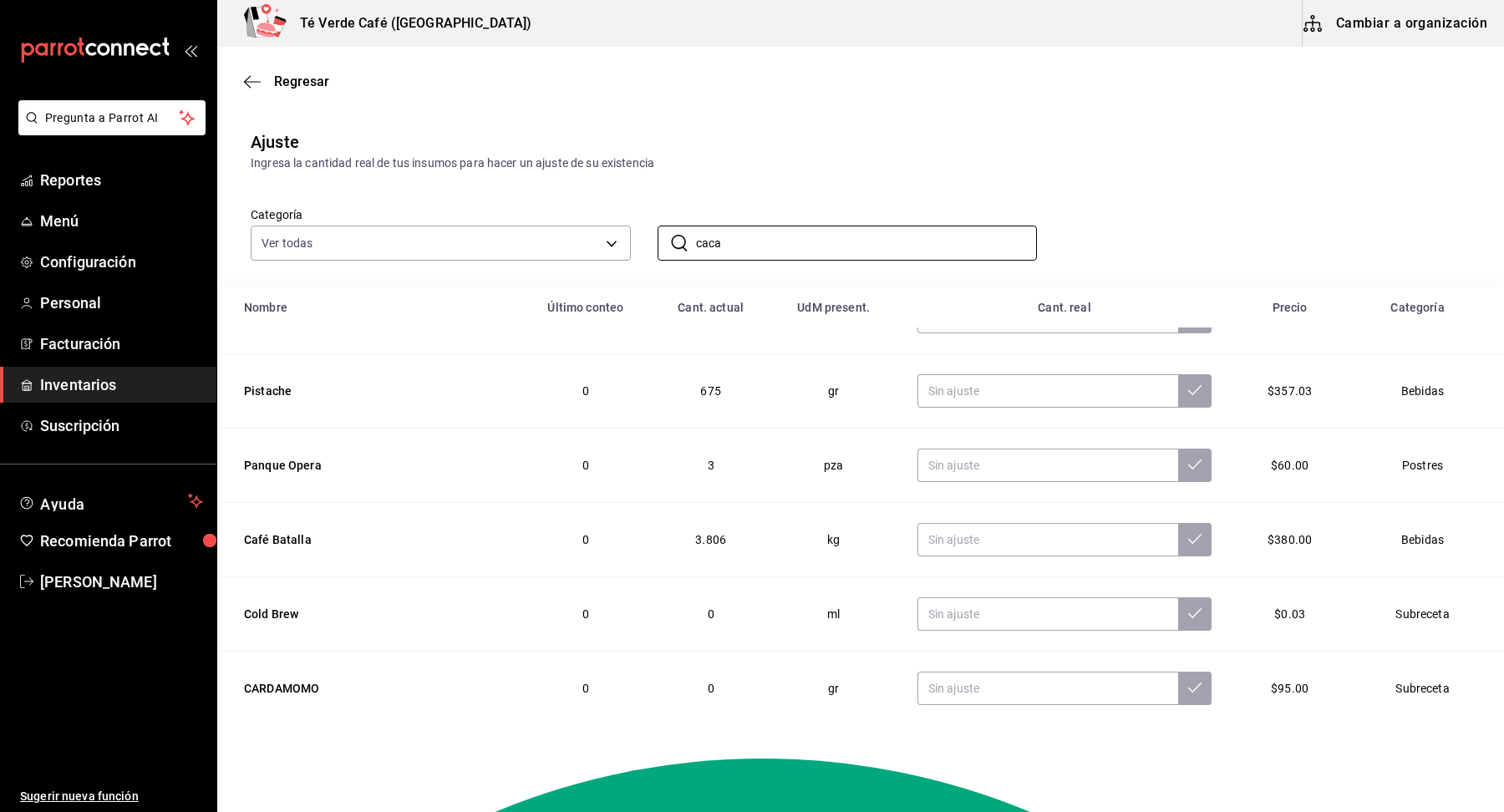
scroll to position [147, 0]
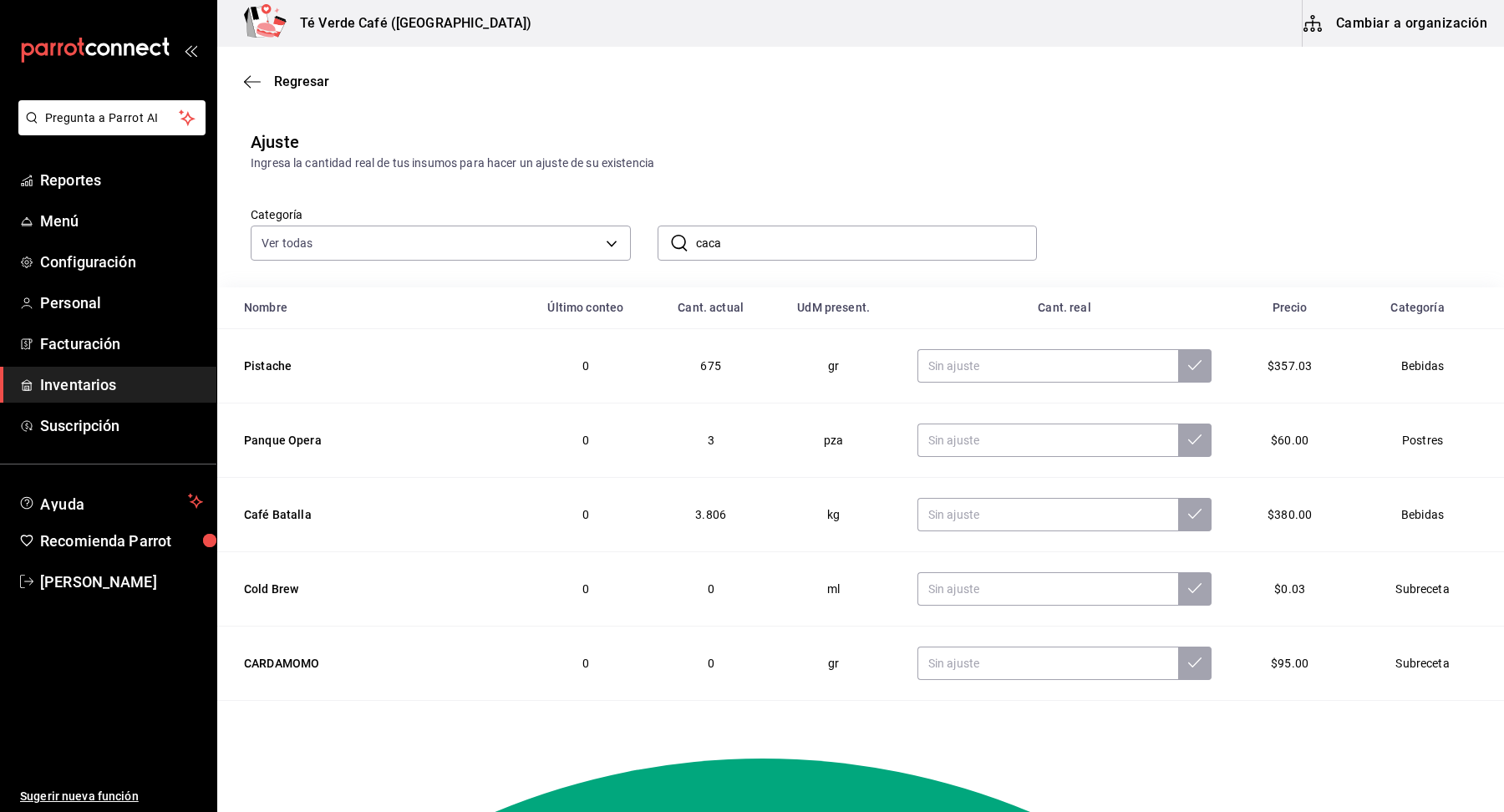
click at [780, 254] on input "caca" at bounding box center [867, 243] width 341 height 33
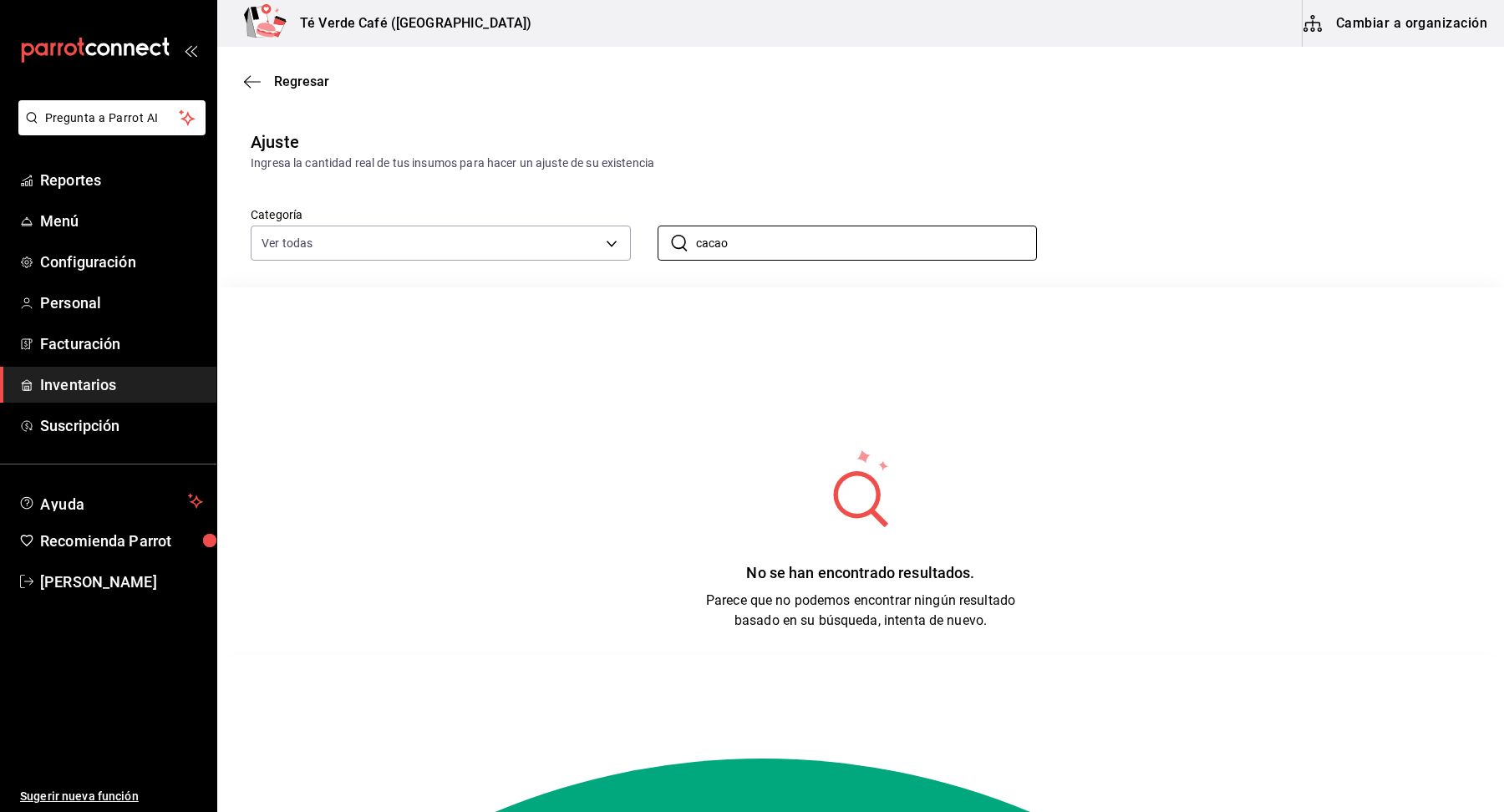
type input "cacao"
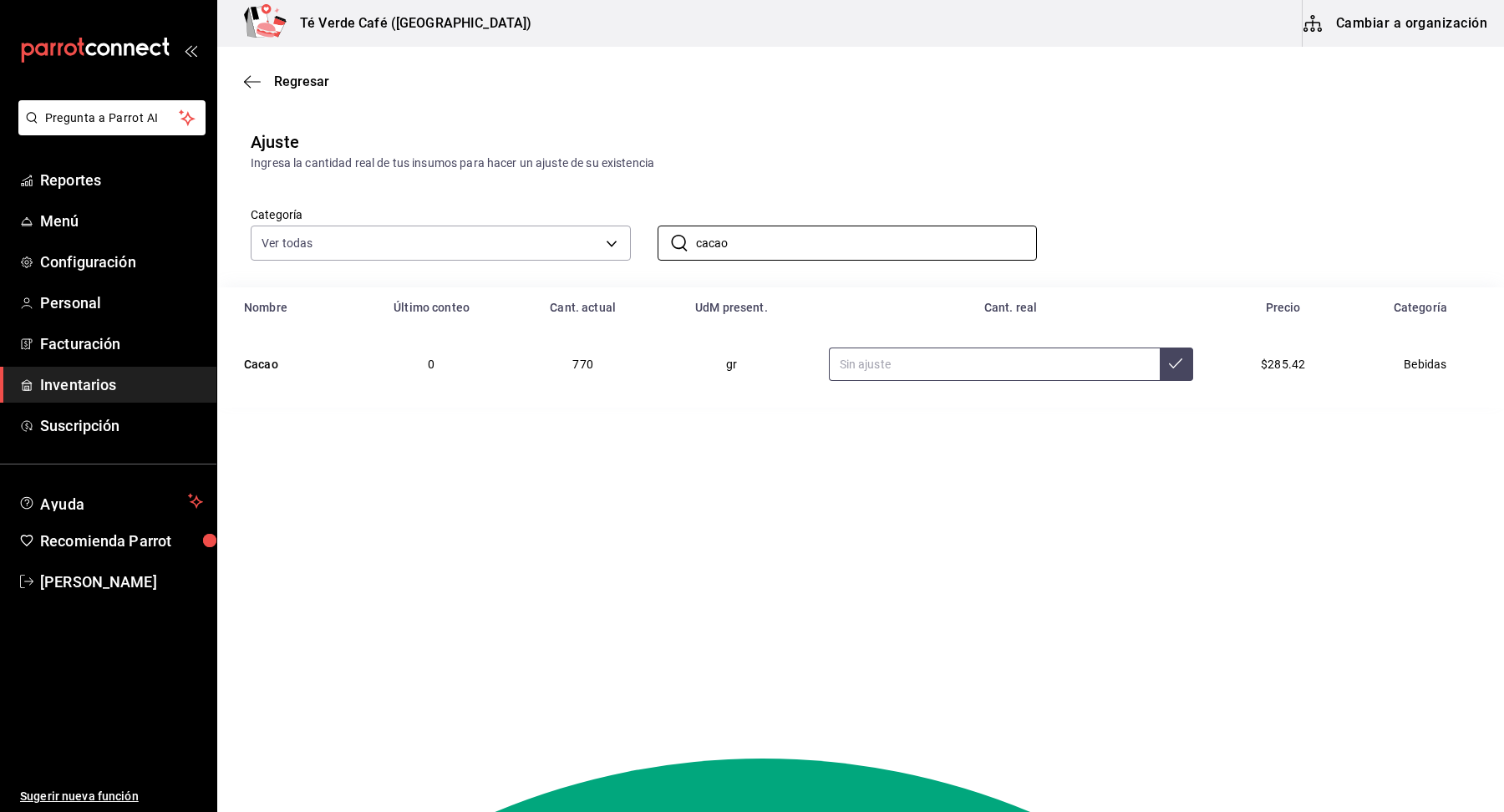
click at [1052, 368] on input "text" at bounding box center [994, 364] width 331 height 33
type input "1.00"
type input "1000.00"
click at [1175, 372] on button at bounding box center [1177, 364] width 33 height 33
click at [1188, 531] on main "Regresar Ajuste Ingresa la cantidad real de tus insumos para hacer un ajuste de…" at bounding box center [860, 382] width 1287 height 670
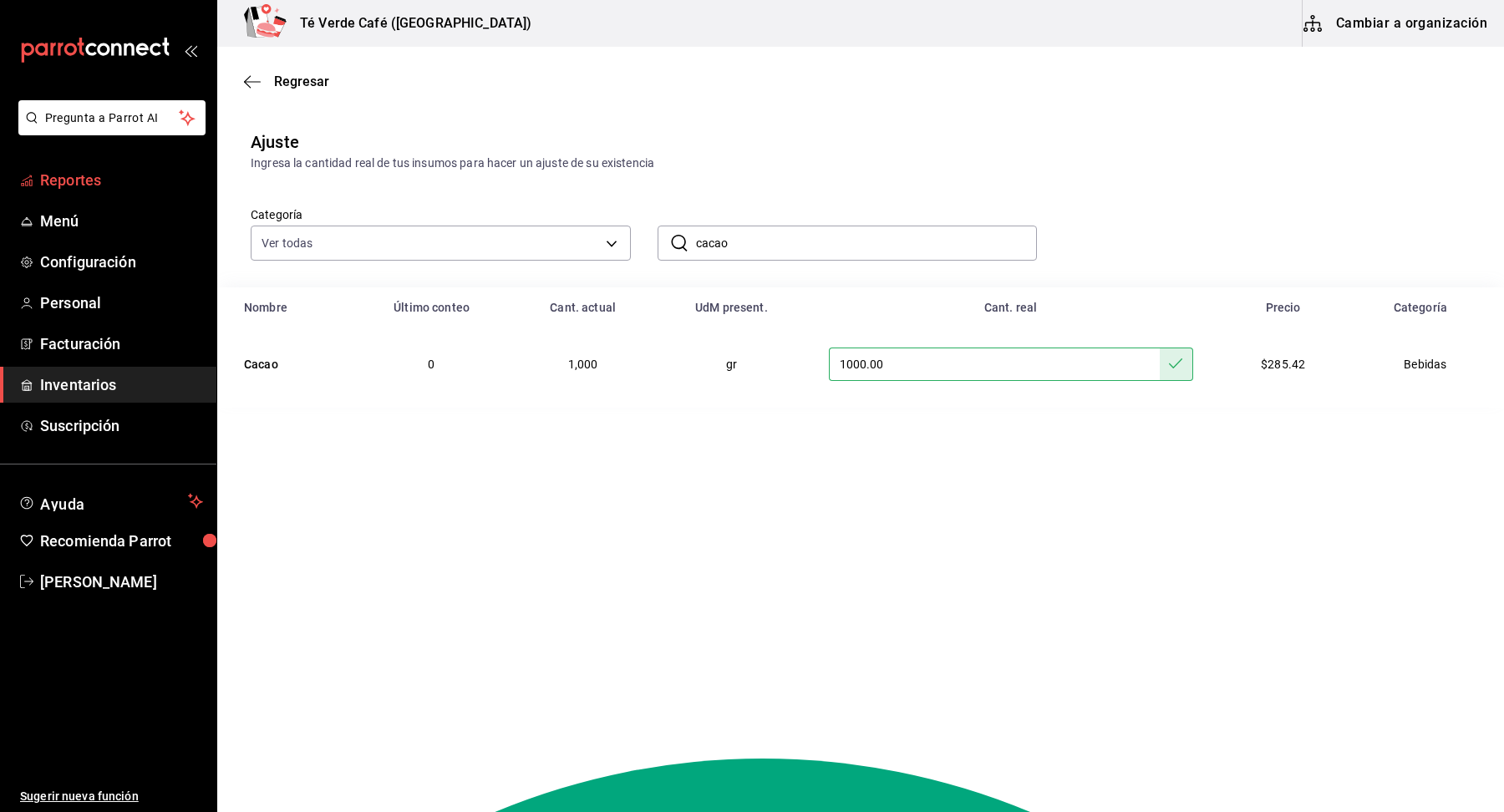
click at [80, 183] on span "Reportes" at bounding box center [121, 179] width 163 height 23
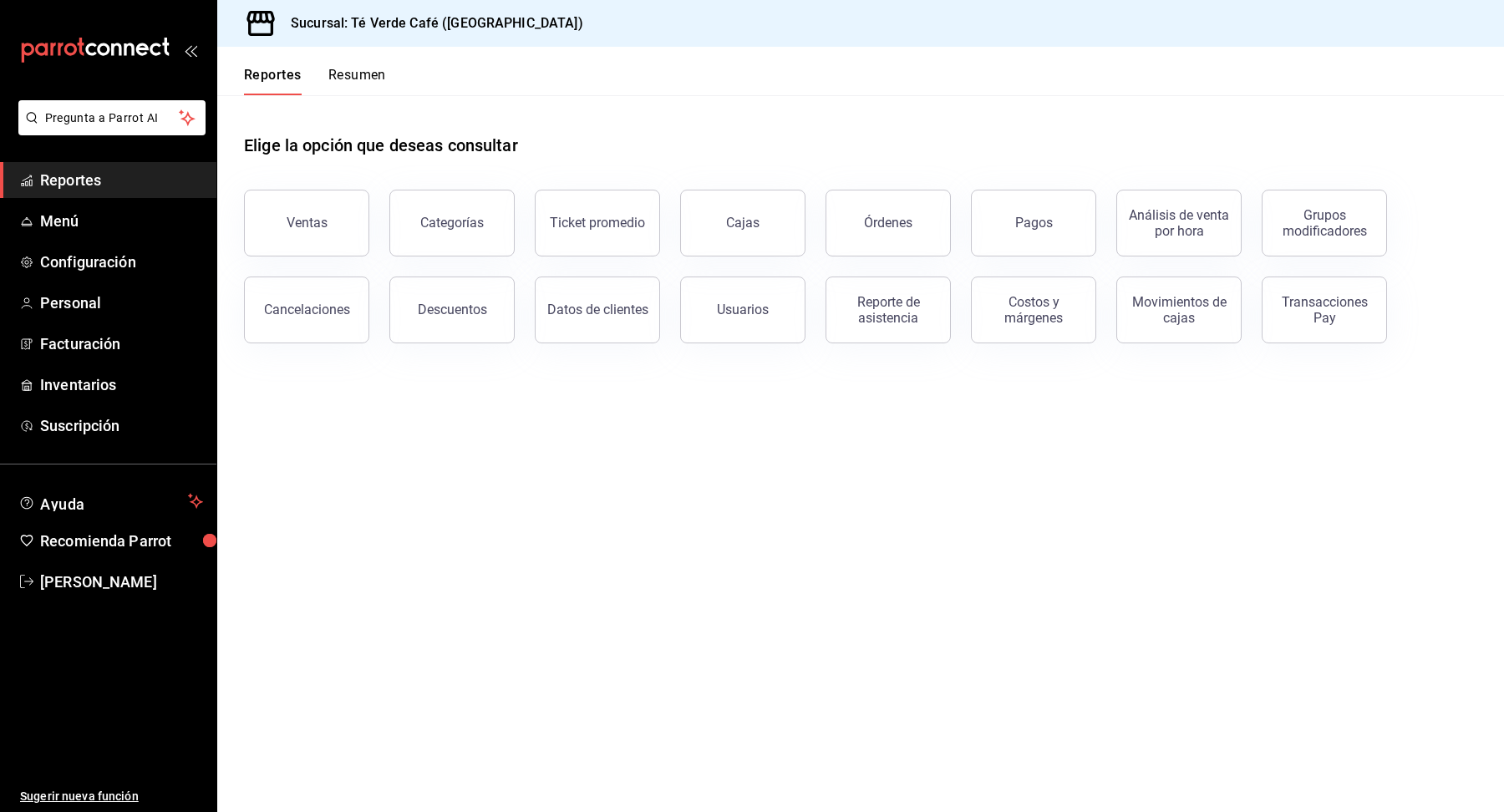
click at [838, 132] on div "Elige la opción que deseas consultar" at bounding box center [860, 132] width 1234 height 74
click at [72, 215] on span "Menú" at bounding box center [121, 221] width 163 height 23
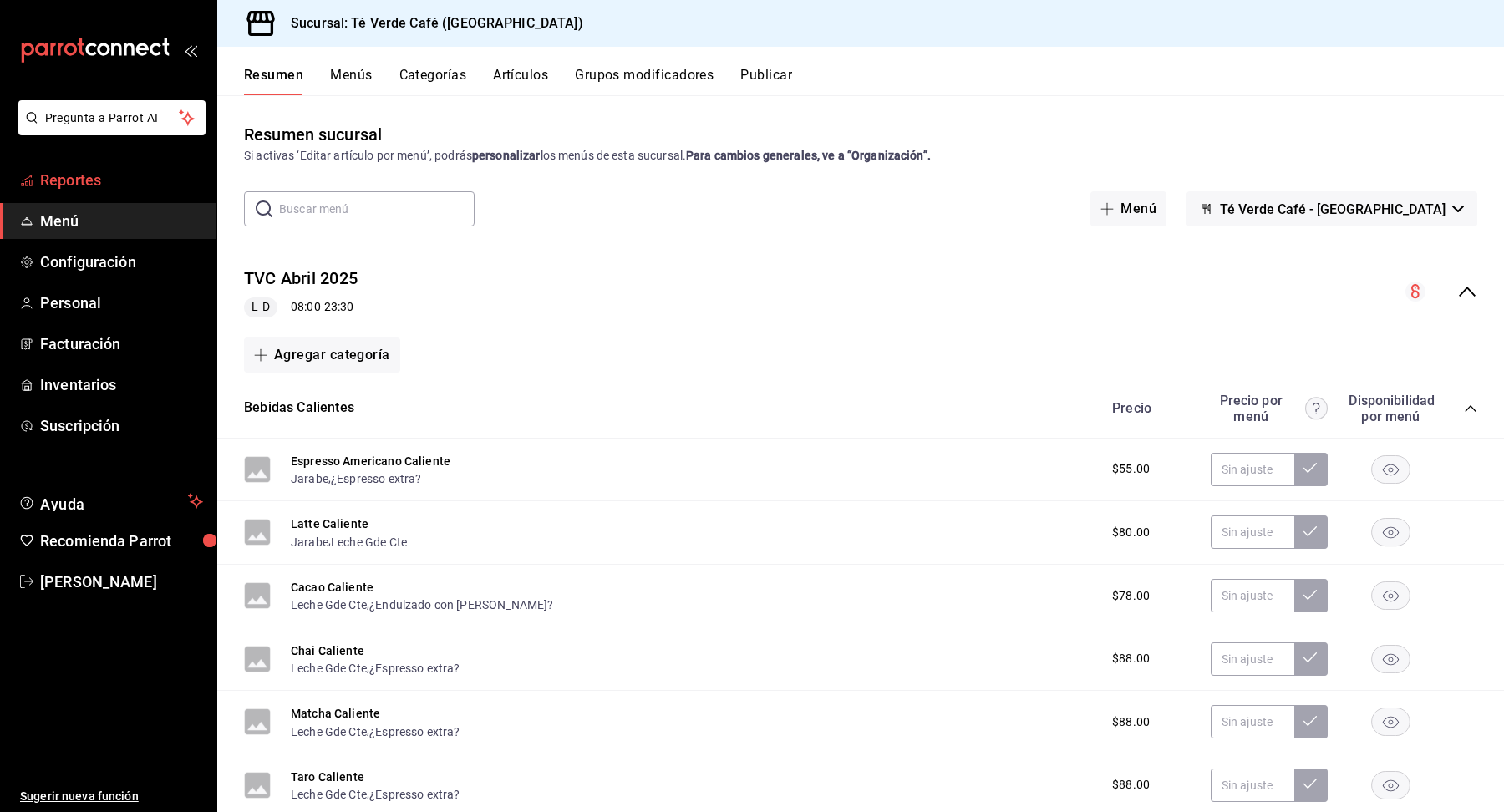
click at [72, 183] on span "Reportes" at bounding box center [121, 179] width 163 height 23
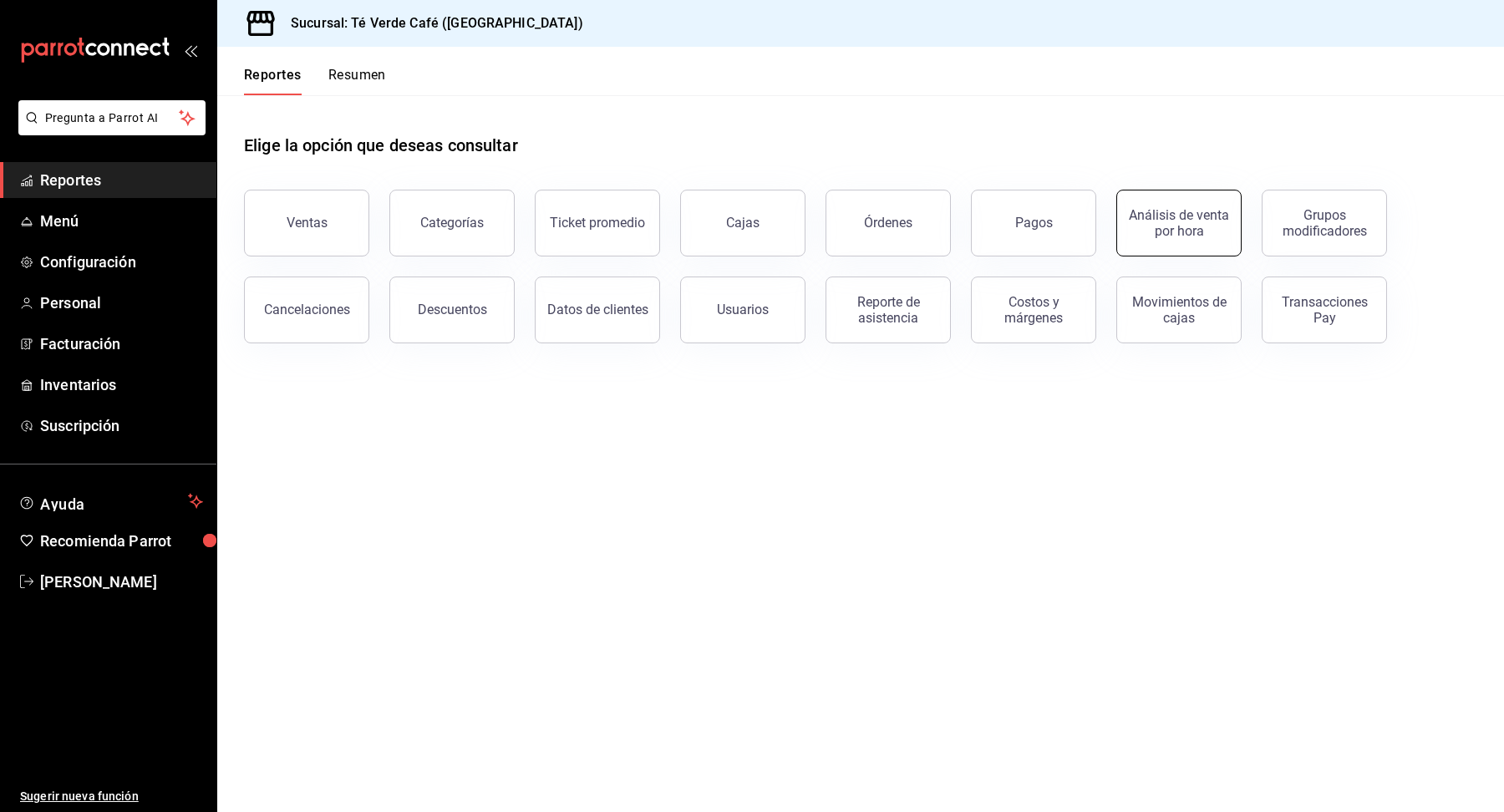
click at [1172, 223] on div "Análisis de venta por hora" at bounding box center [1178, 223] width 104 height 32
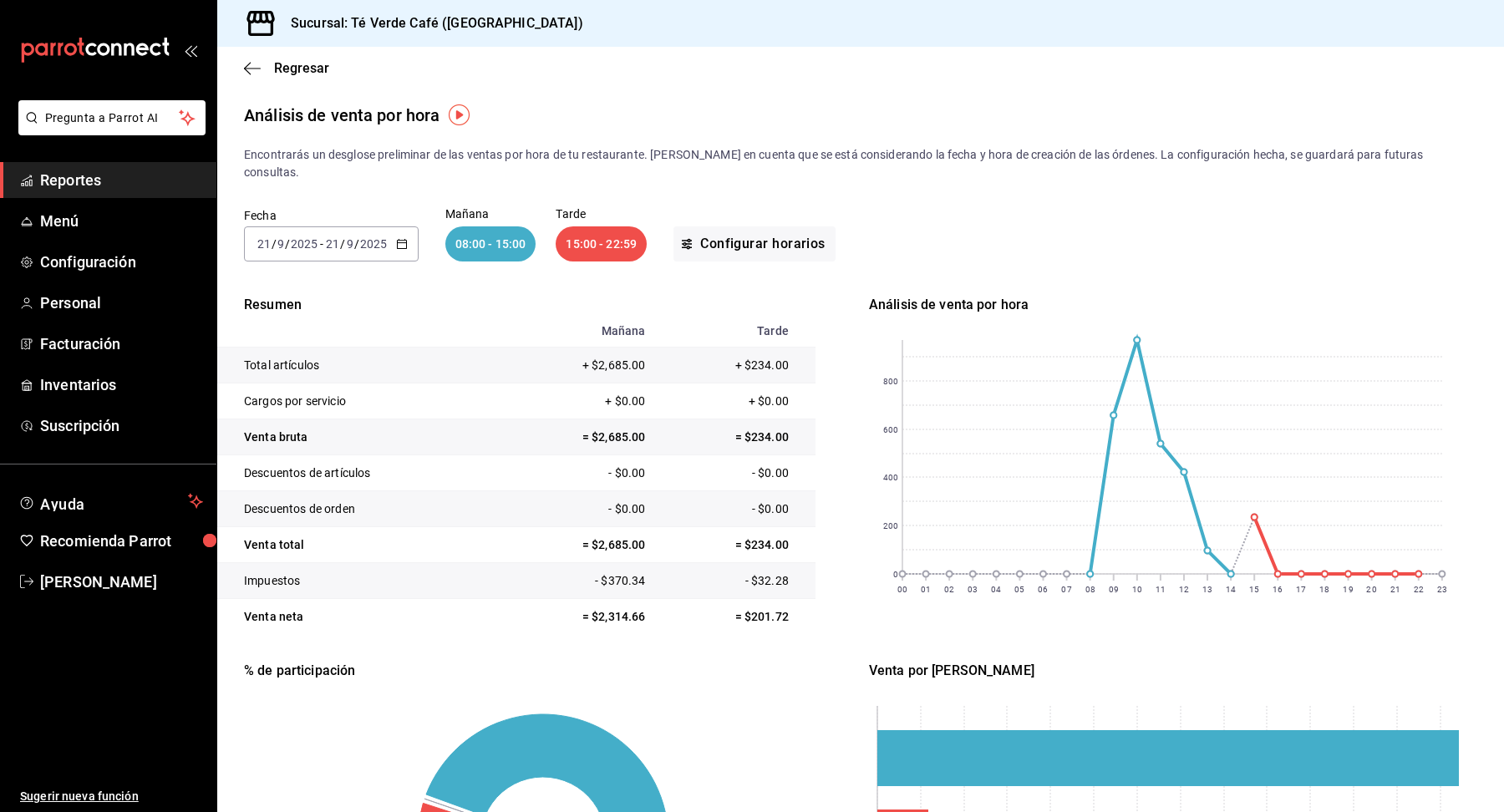
click at [405, 238] on icon "button" at bounding box center [401, 244] width 12 height 12
click at [304, 405] on li "Mes actual" at bounding box center [323, 406] width 156 height 38
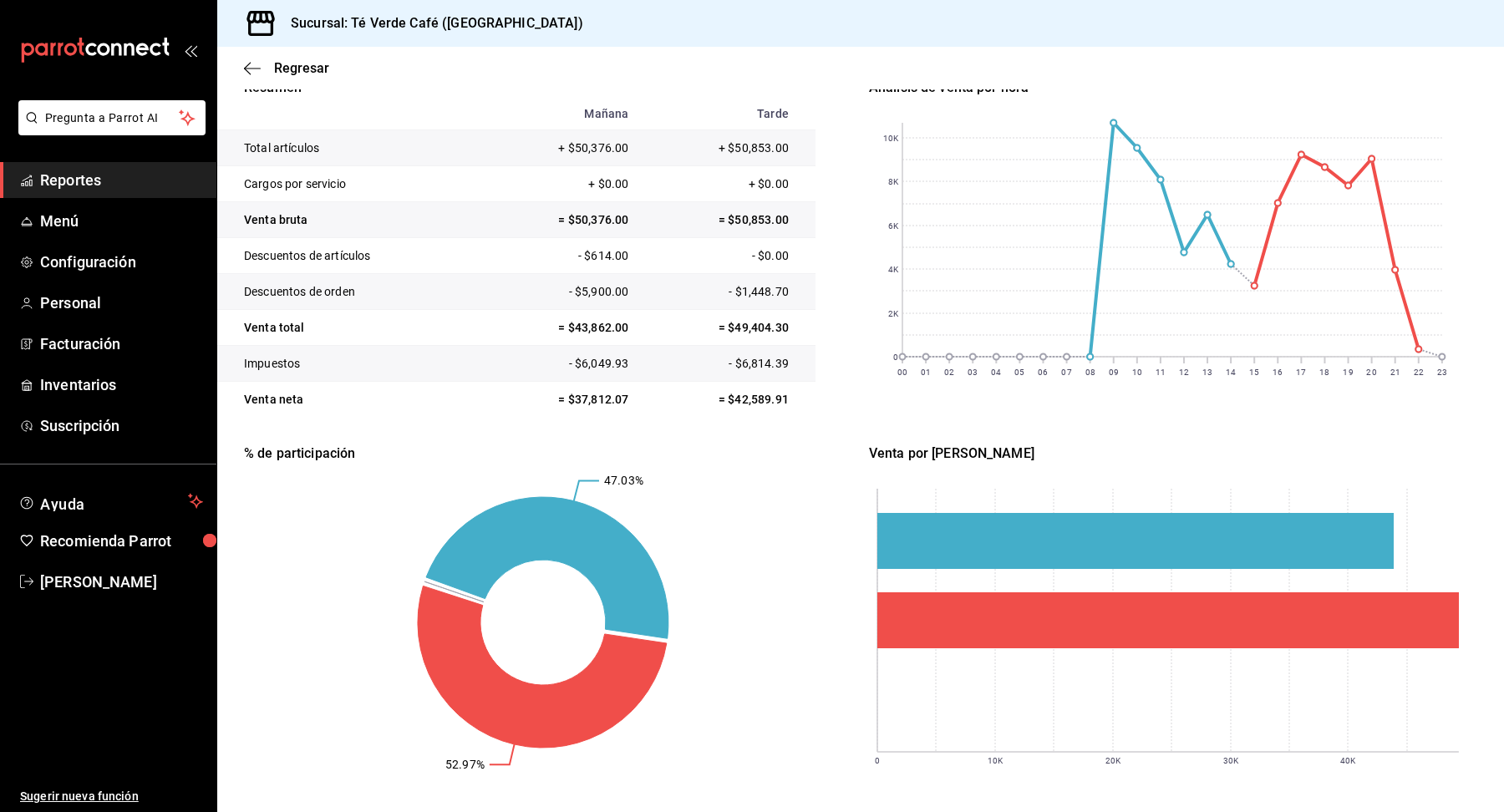
scroll to position [219, 0]
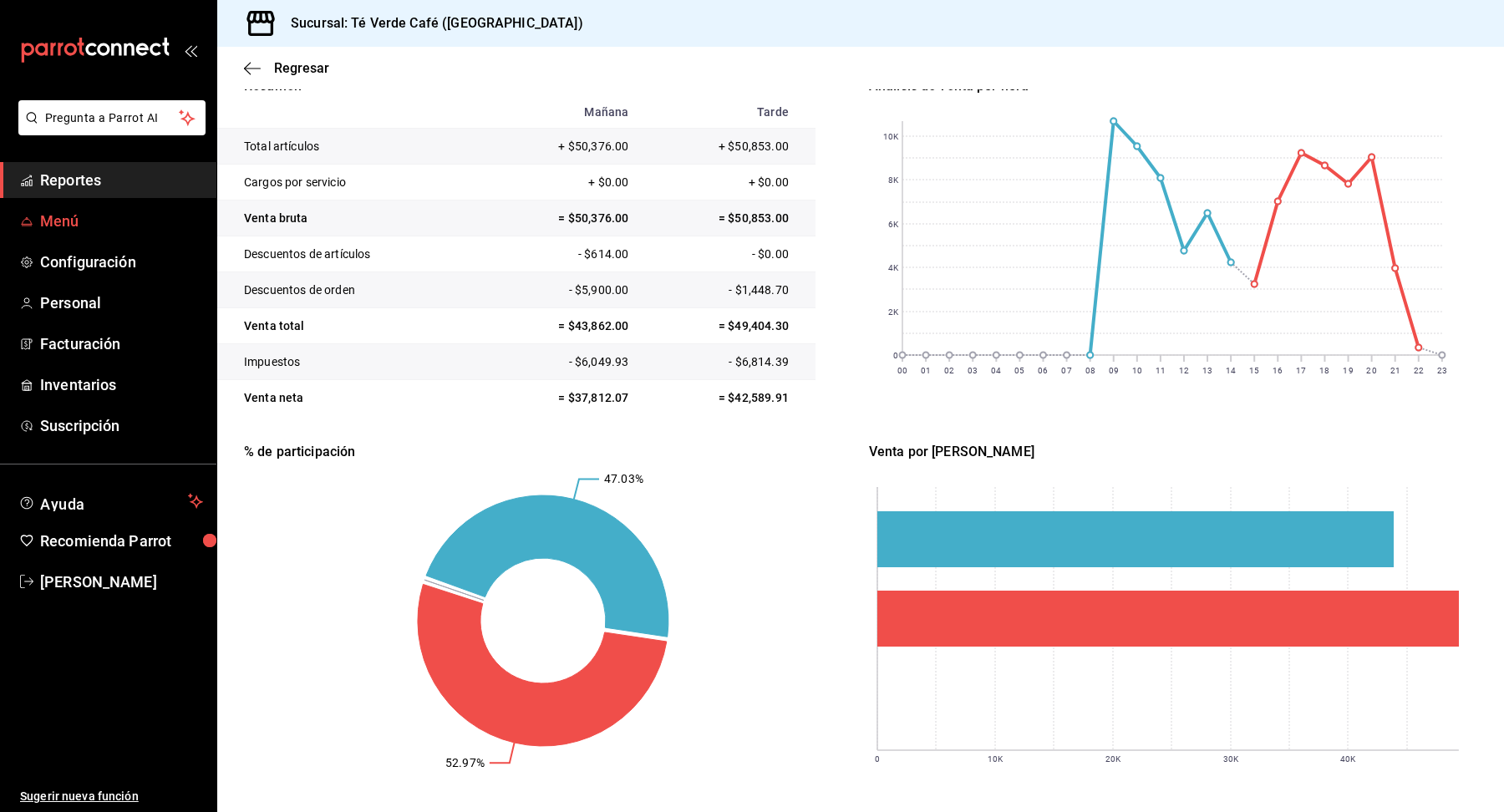
click at [69, 213] on span "Menú" at bounding box center [121, 221] width 163 height 23
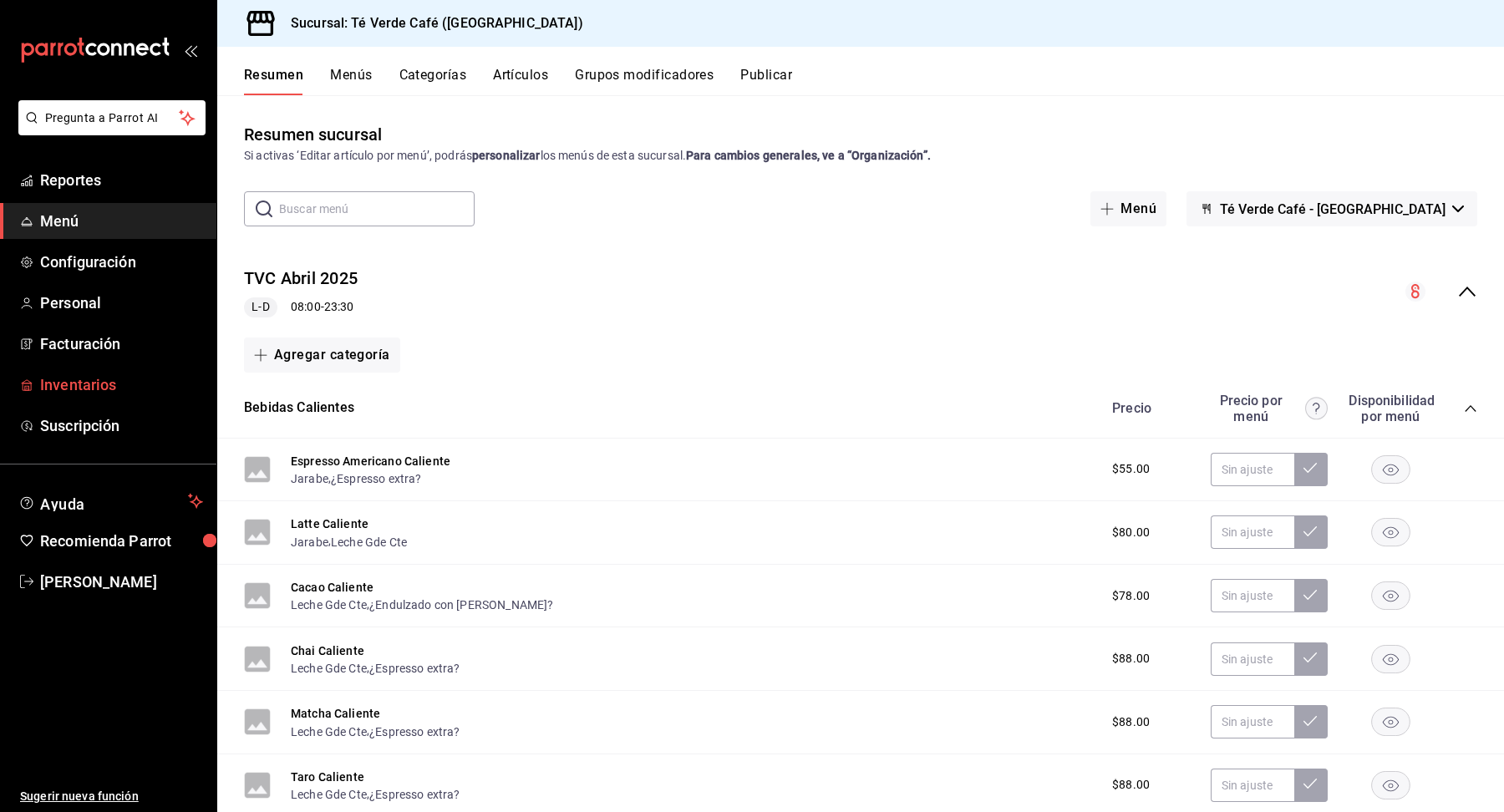
click at [99, 382] on span "Inventarios" at bounding box center [121, 384] width 163 height 23
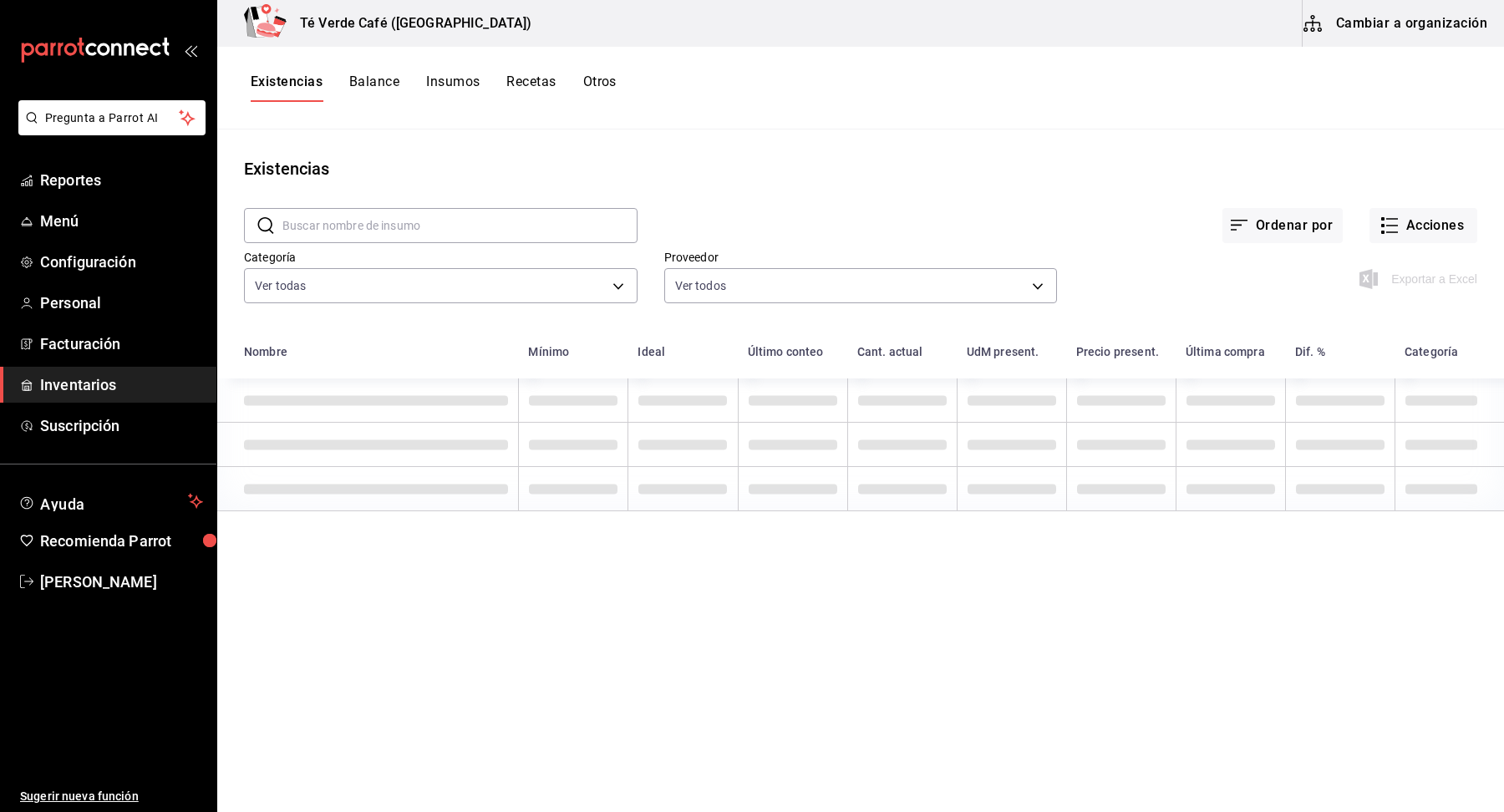
click at [509, 230] on input "text" at bounding box center [460, 225] width 355 height 33
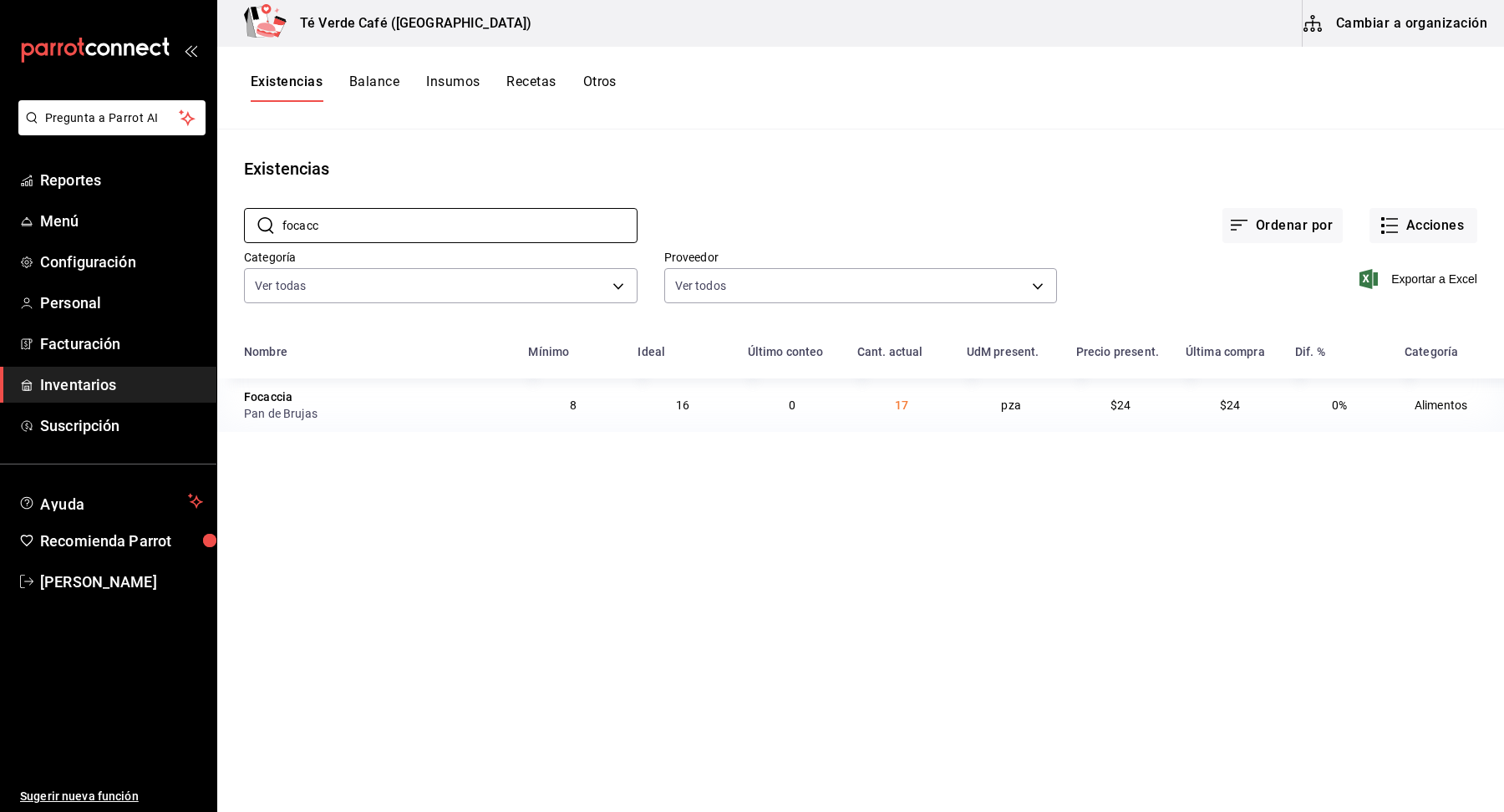
type input "focacc"
click at [837, 102] on div "Existencias Balance Insumos Recetas Otros" at bounding box center [860, 88] width 1287 height 83
click at [930, 156] on div "Existencias" at bounding box center [860, 168] width 1287 height 25
click at [87, 180] on span "Reportes" at bounding box center [121, 179] width 163 height 23
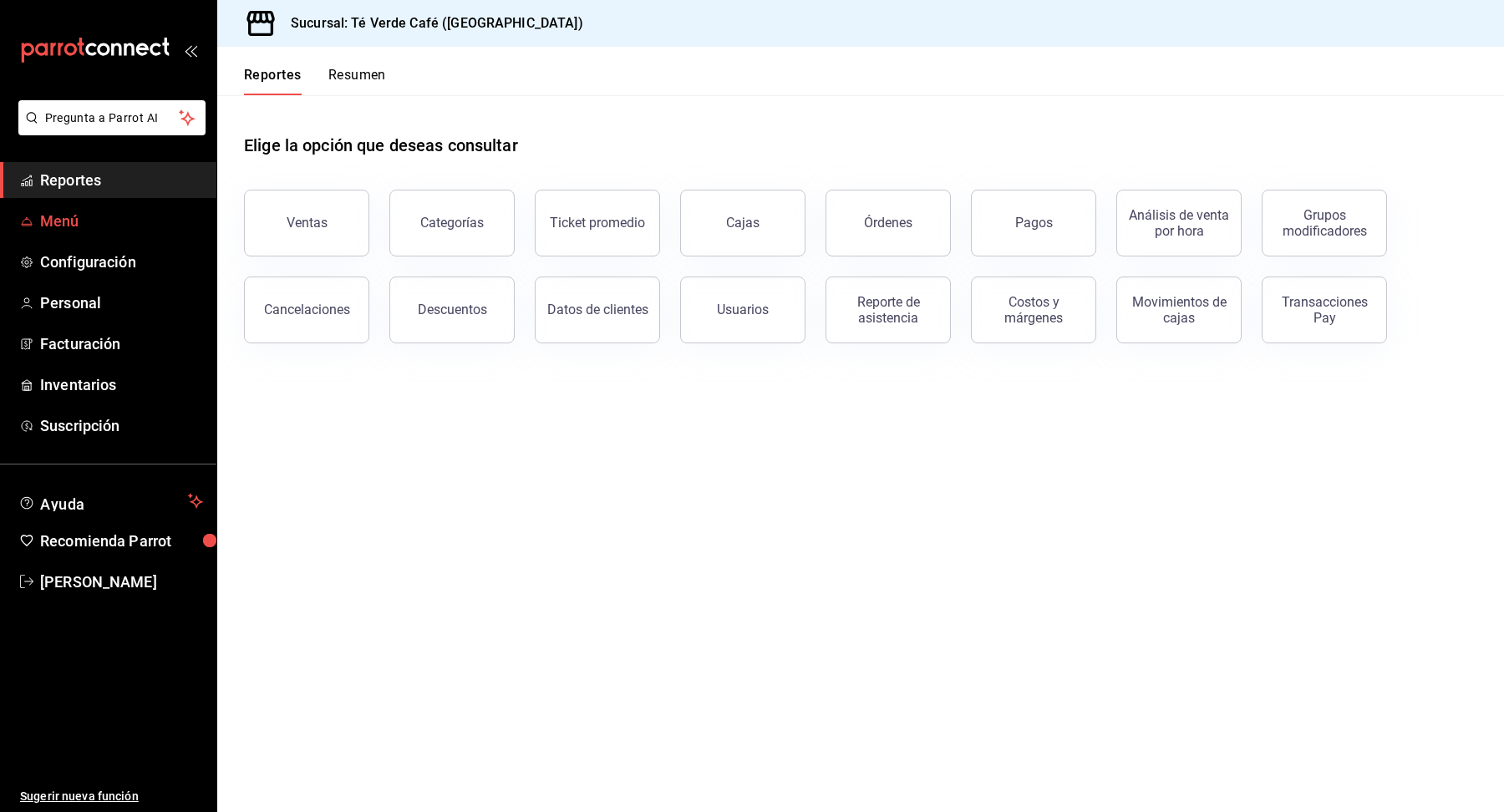
click at [62, 211] on span "Menú" at bounding box center [121, 221] width 163 height 23
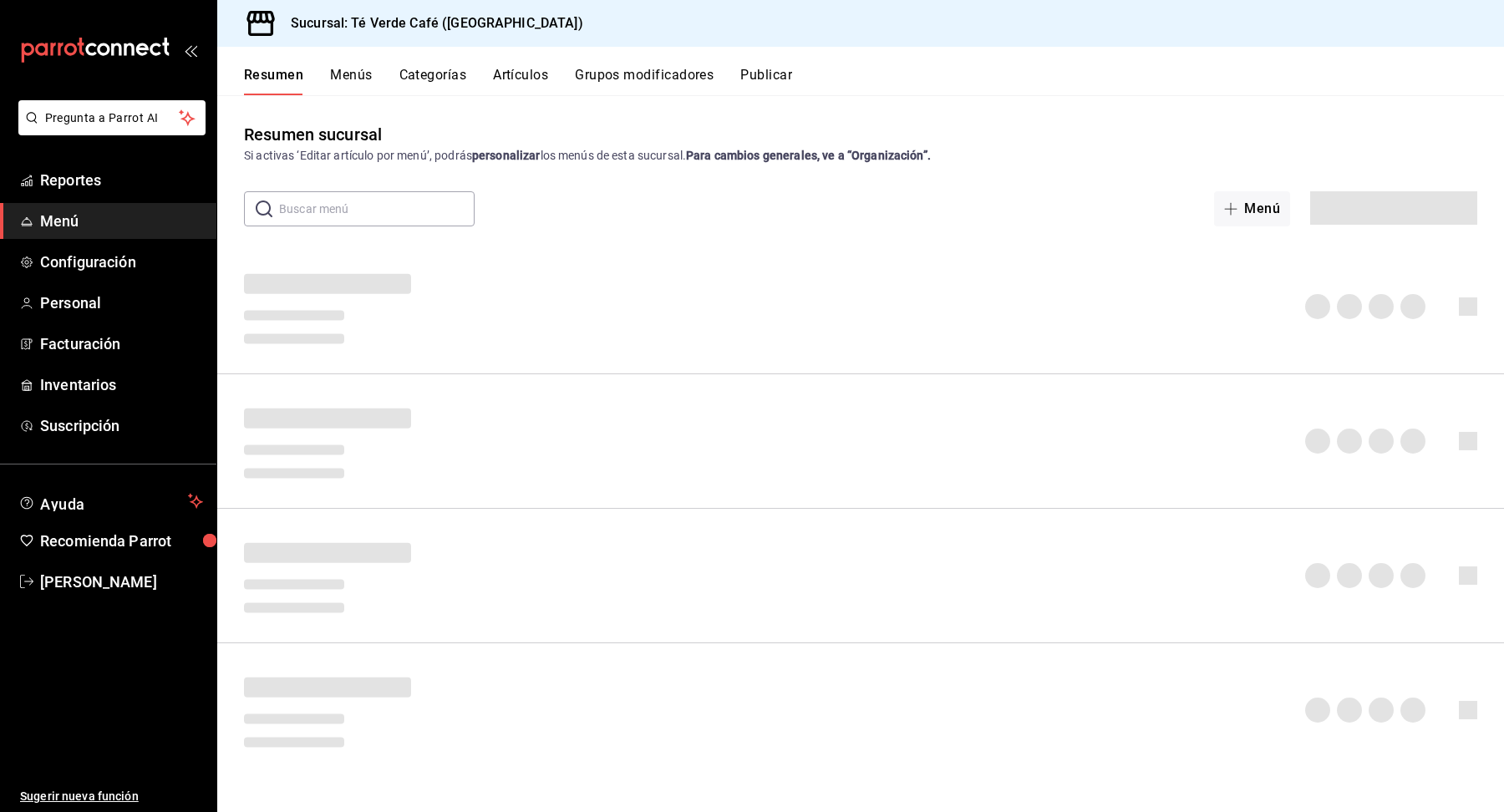
click at [526, 78] on button "Artículos" at bounding box center [521, 81] width 55 height 29
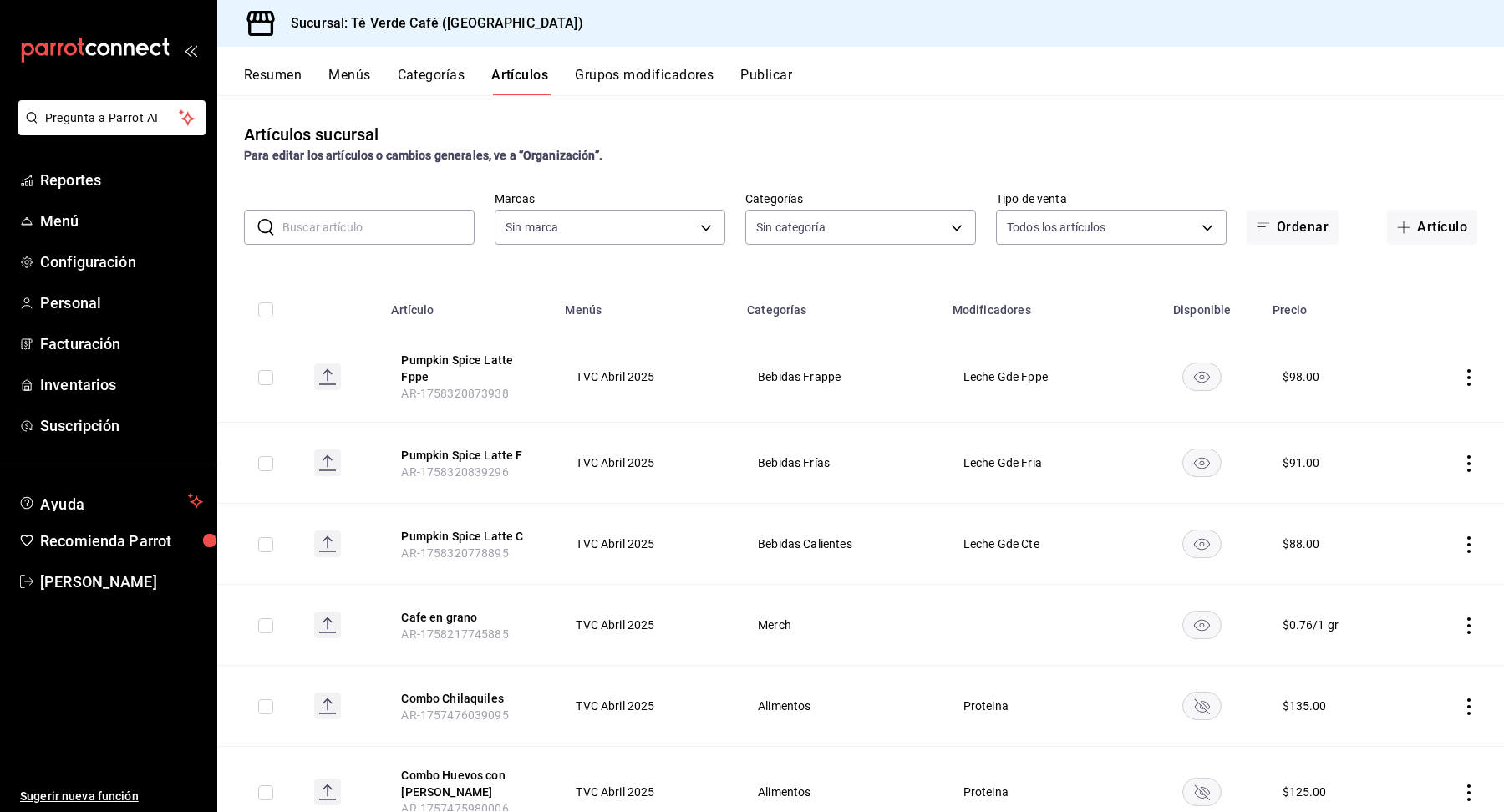
type input "758a6f1e-0dac-4099-973a-2f8b6b85c5fc"
type input "6fc907ff-7848-4a3d-b16b-9cad58542d85,1c9e82c1-e471-42d2-924a-180d1d8fd30c,af3a7…"
click at [488, 536] on button "Pumpkin Spice Latte C" at bounding box center [467, 536] width 133 height 17
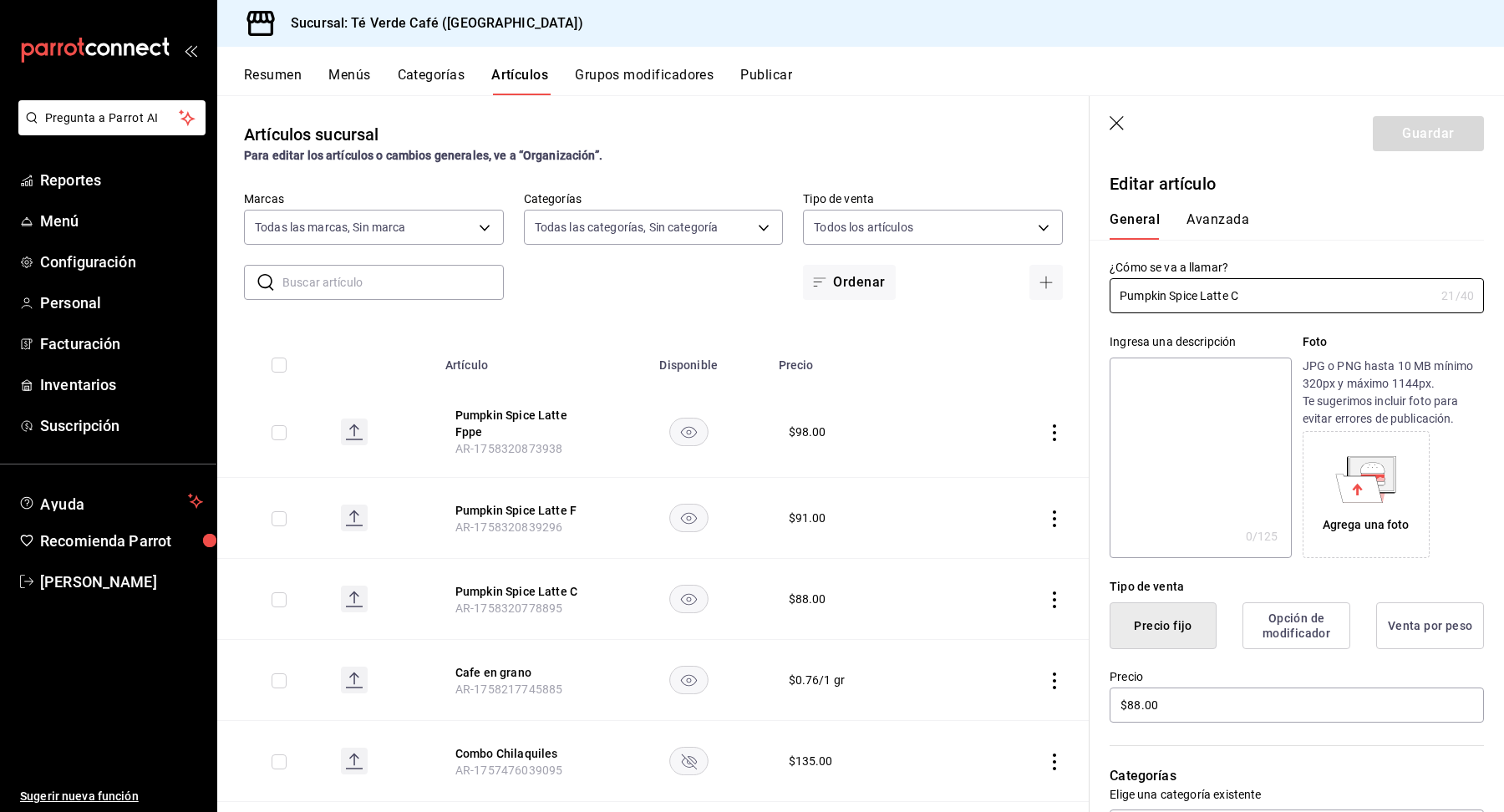
type input "$88.00"
radio input "false"
radio input "true"
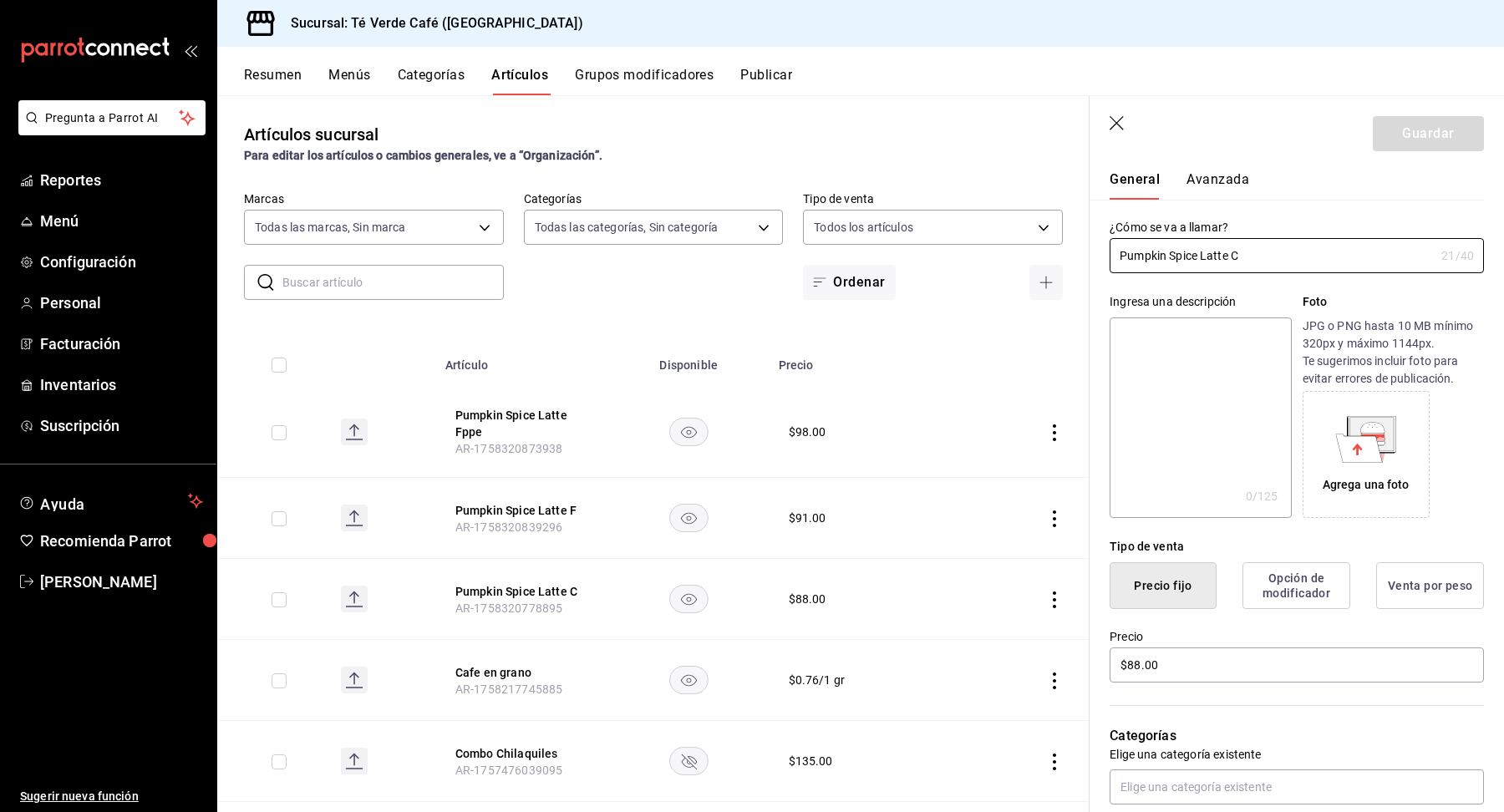
scroll to position [42, 0]
click at [1132, 666] on input "$88.00" at bounding box center [1296, 662] width 374 height 35
type input "$98.00"
click at [1413, 145] on button "Guardar" at bounding box center [1428, 133] width 111 height 35
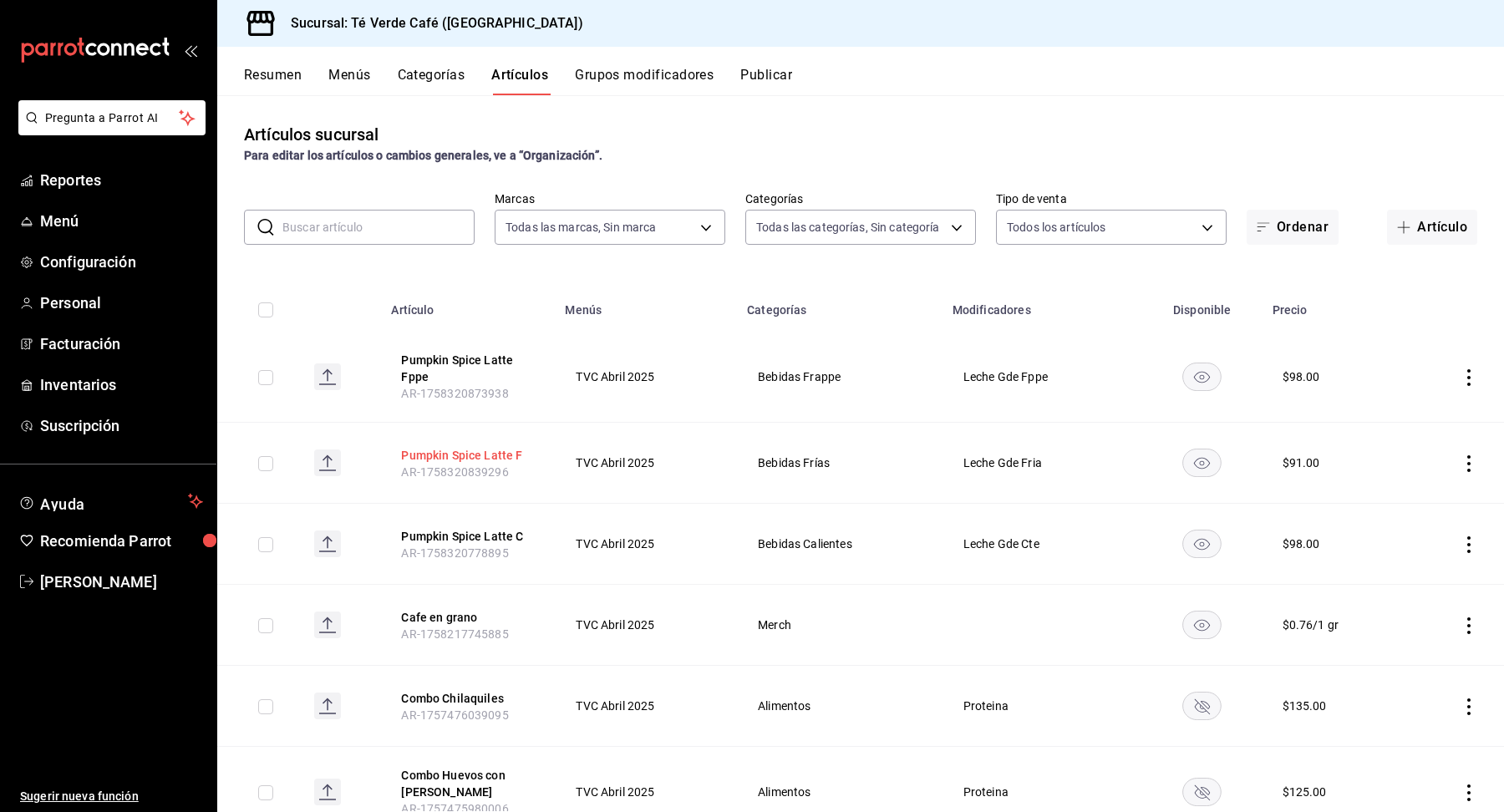
click at [445, 452] on button "Pumpkin Spice Latte F" at bounding box center [467, 455] width 133 height 17
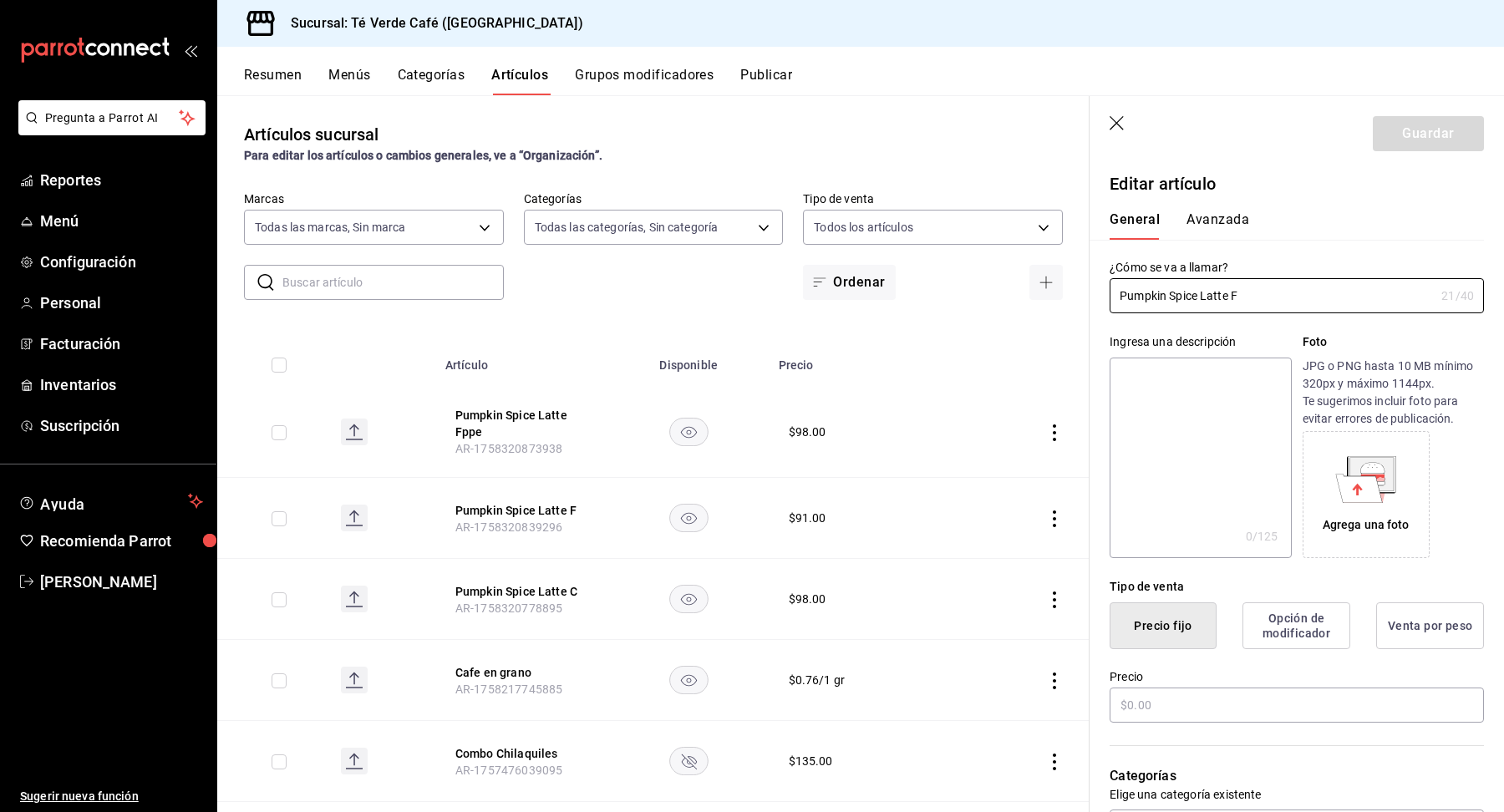
type input "$91.00"
radio input "false"
radio input "true"
click at [1133, 706] on input "$91.00" at bounding box center [1296, 704] width 374 height 35
type input "$101.00"
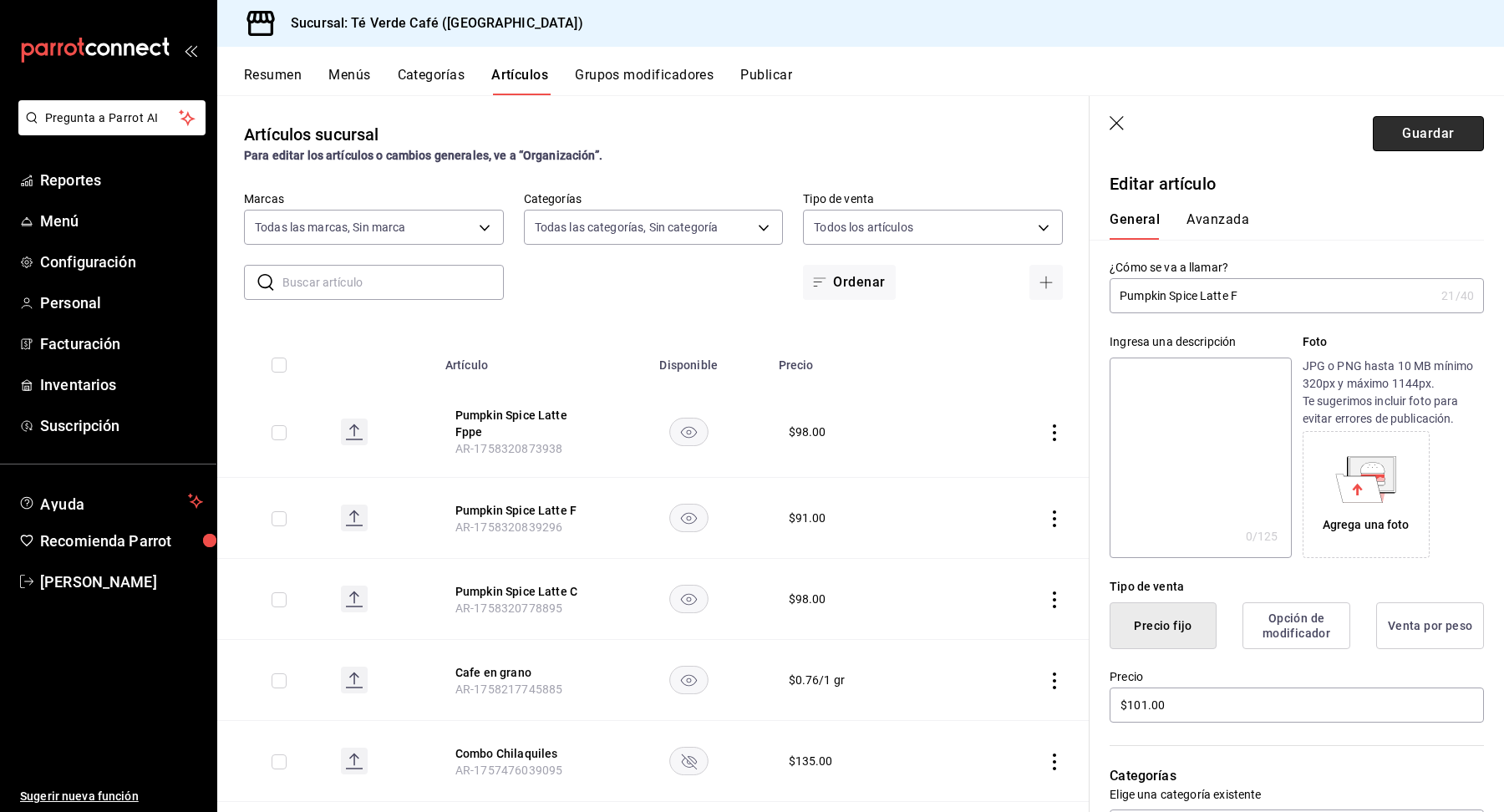
click at [1428, 133] on button "Guardar" at bounding box center [1428, 133] width 111 height 35
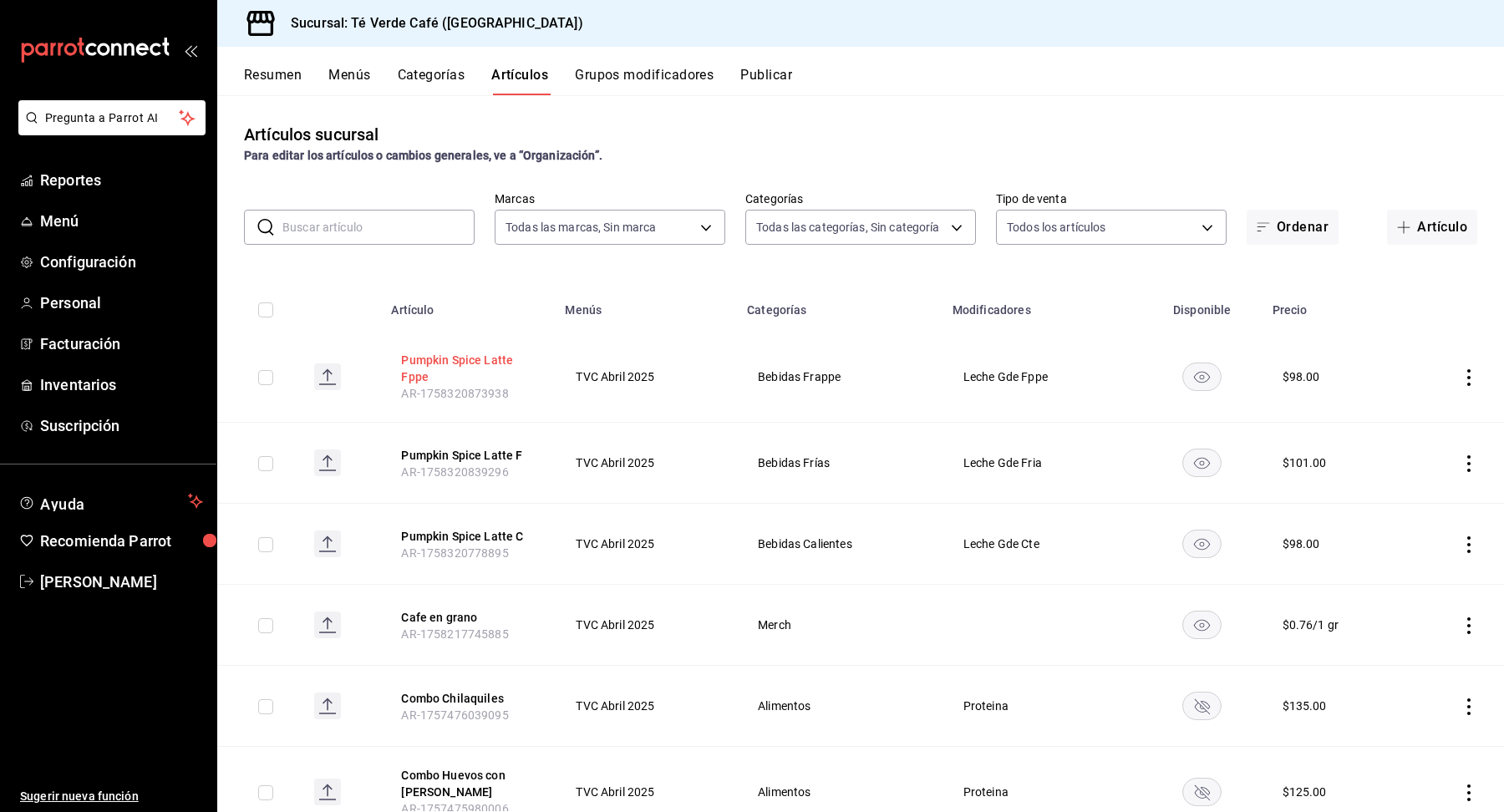
click at [462, 361] on button "Pumpkin Spice Latte Fppe" at bounding box center [467, 368] width 133 height 33
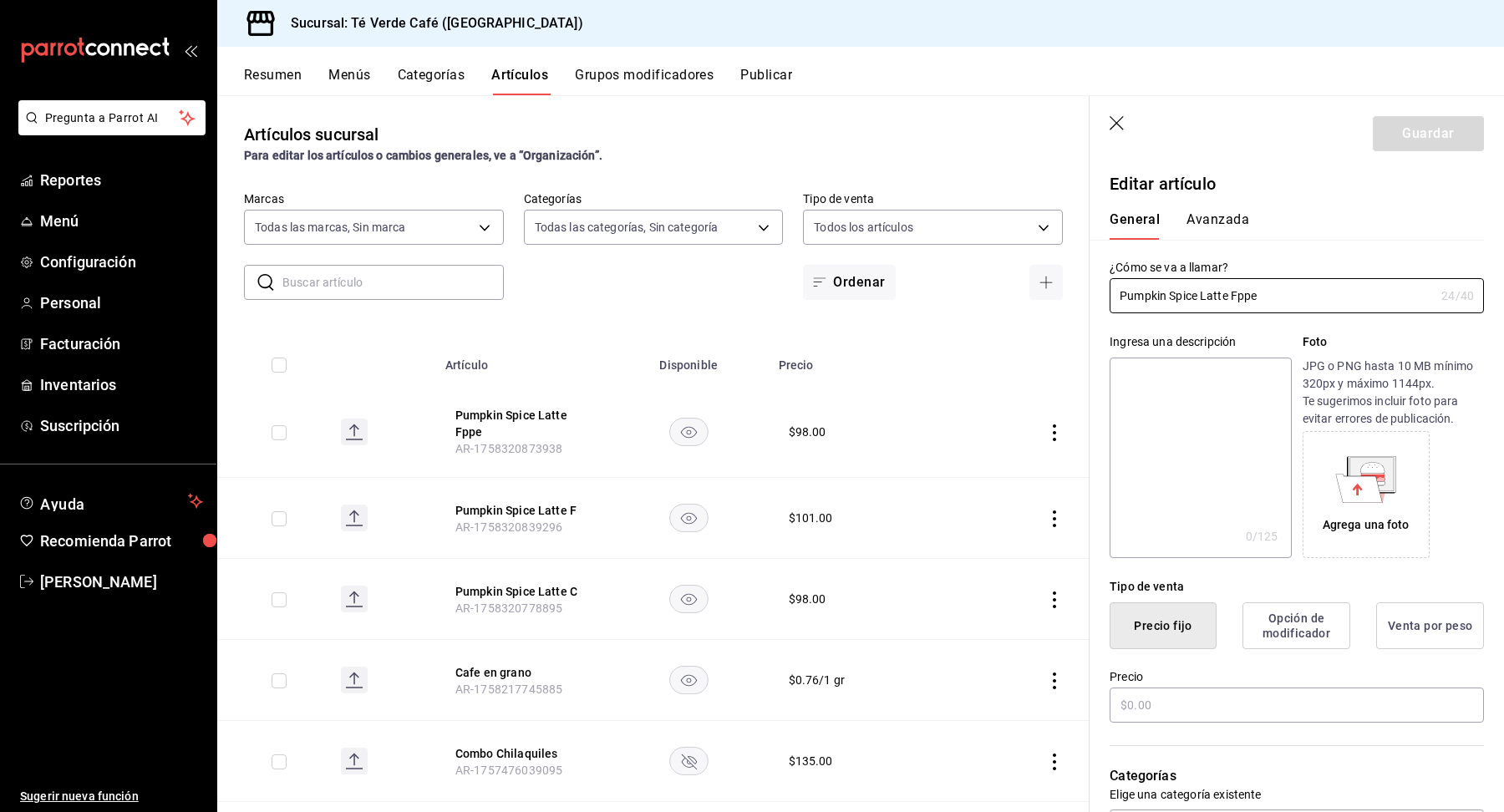
type input "$98.00"
radio input "false"
radio input "true"
click at [1133, 705] on input "$98.00" at bounding box center [1296, 704] width 374 height 35
type input "$108.00"
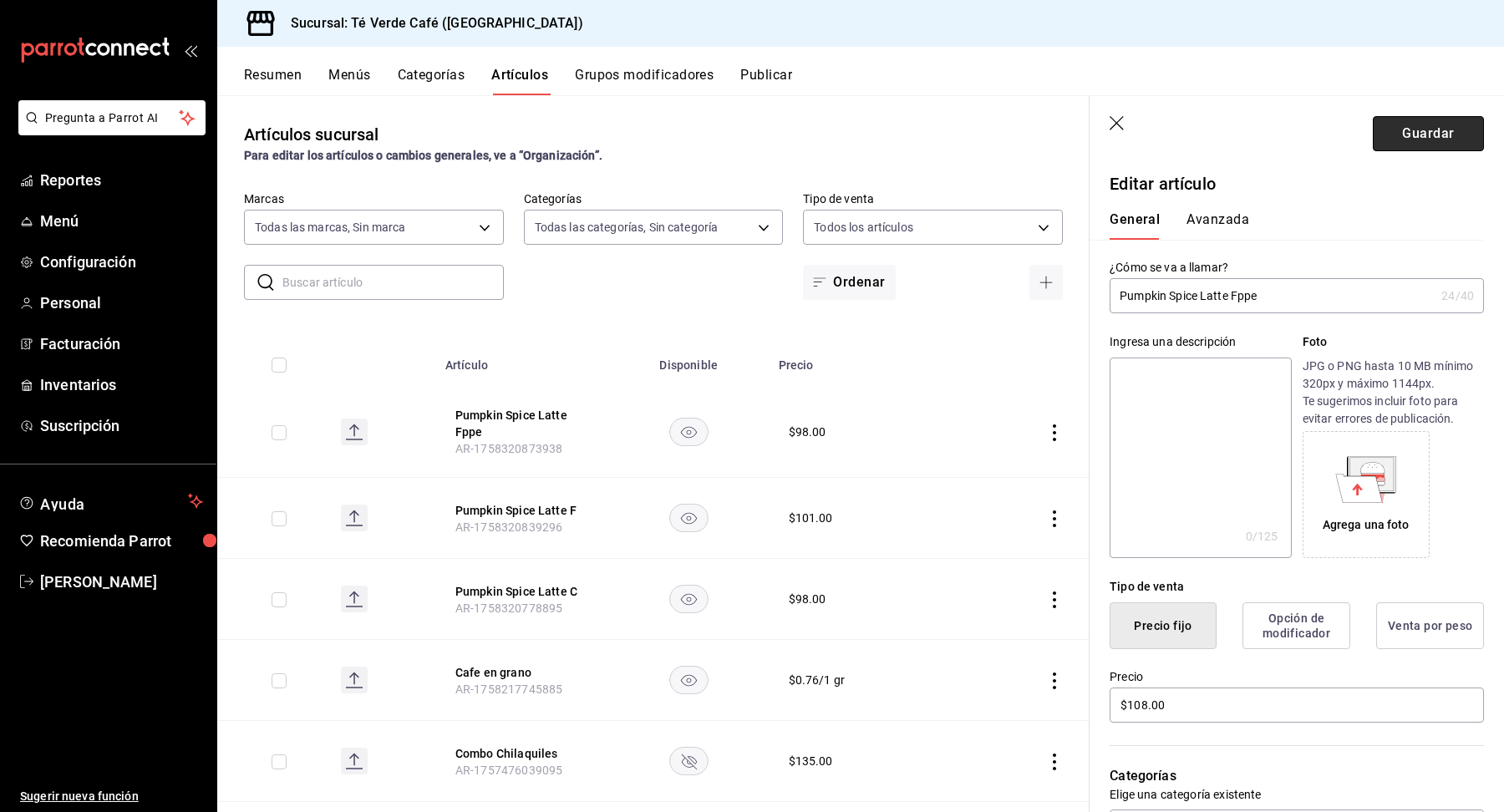
click at [1435, 132] on button "Guardar" at bounding box center [1428, 133] width 111 height 35
